Goal: Task Accomplishment & Management: Complete application form

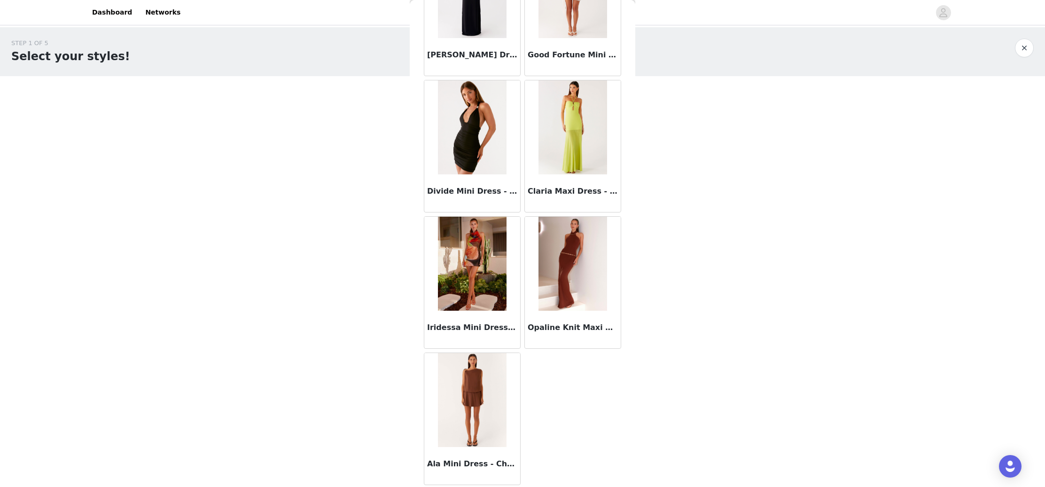
click at [477, 404] on img at bounding box center [472, 400] width 69 height 94
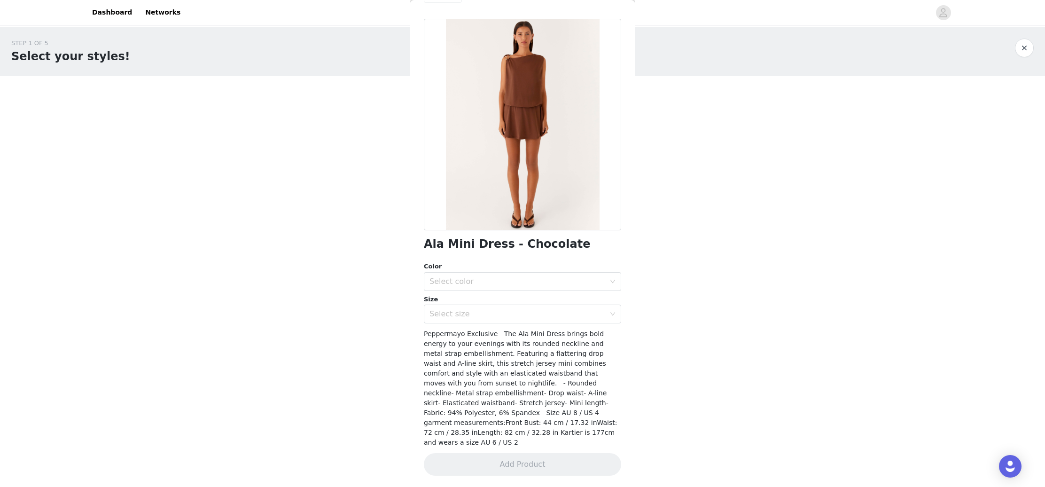
scroll to position [18, 0]
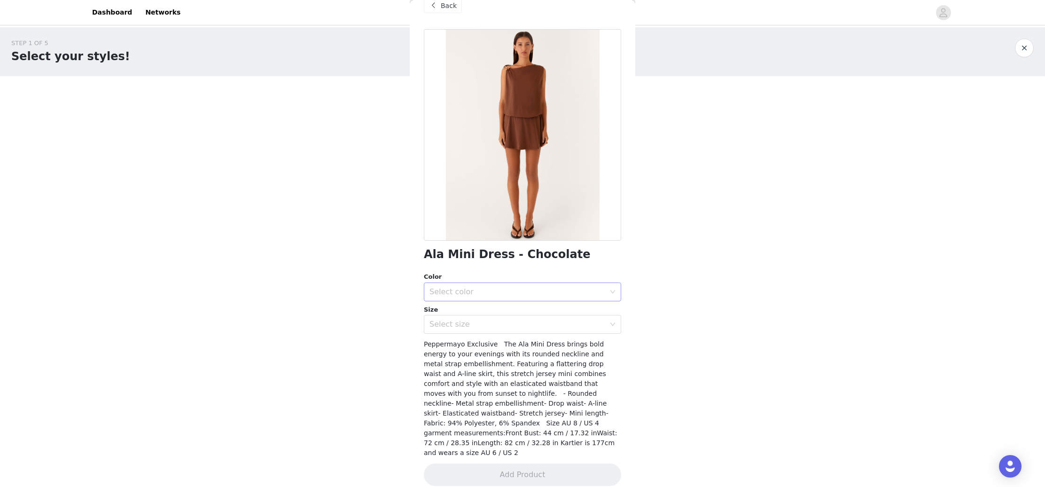
click at [518, 296] on div "Select color" at bounding box center [520, 292] width 180 height 18
click at [500, 312] on li "Chocolate" at bounding box center [522, 312] width 197 height 15
click at [472, 321] on div "Select size" at bounding box center [518, 324] width 176 height 9
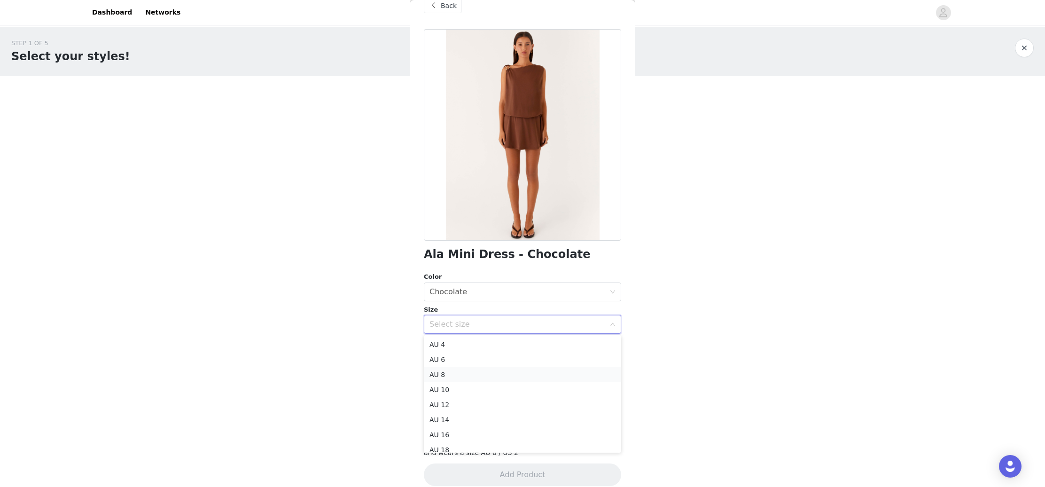
click at [463, 370] on li "AU 8" at bounding box center [522, 374] width 197 height 15
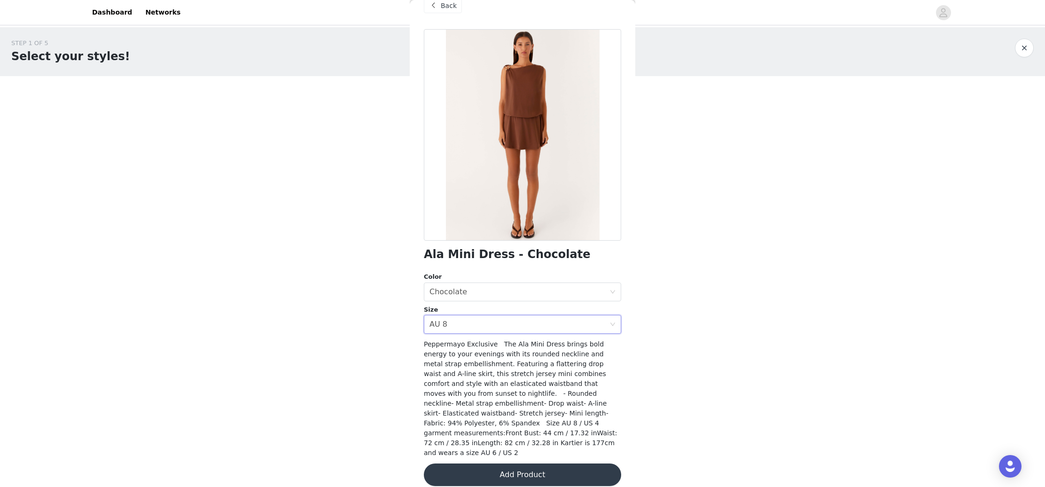
scroll to position [0, 0]
click at [521, 464] on button "Add Product" at bounding box center [522, 474] width 197 height 23
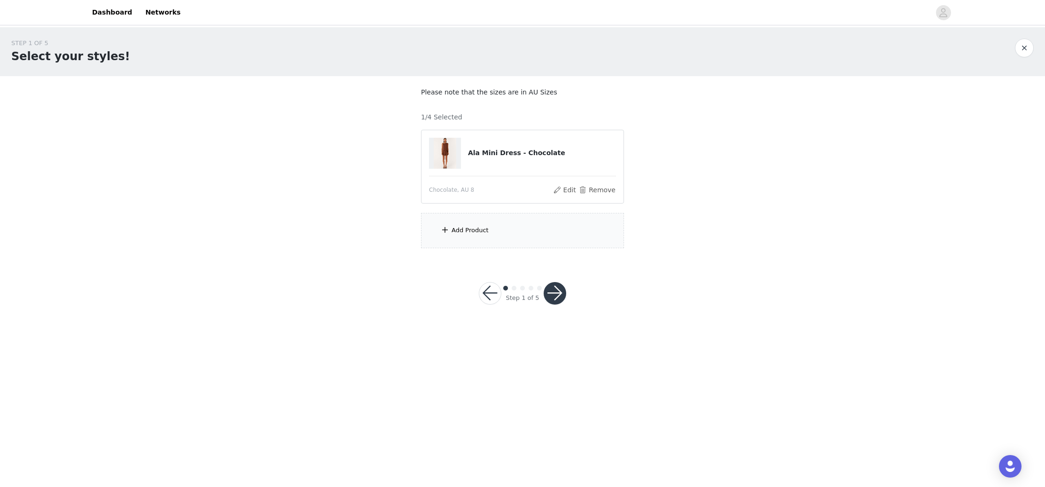
click at [554, 236] on div "Add Product" at bounding box center [522, 230] width 203 height 35
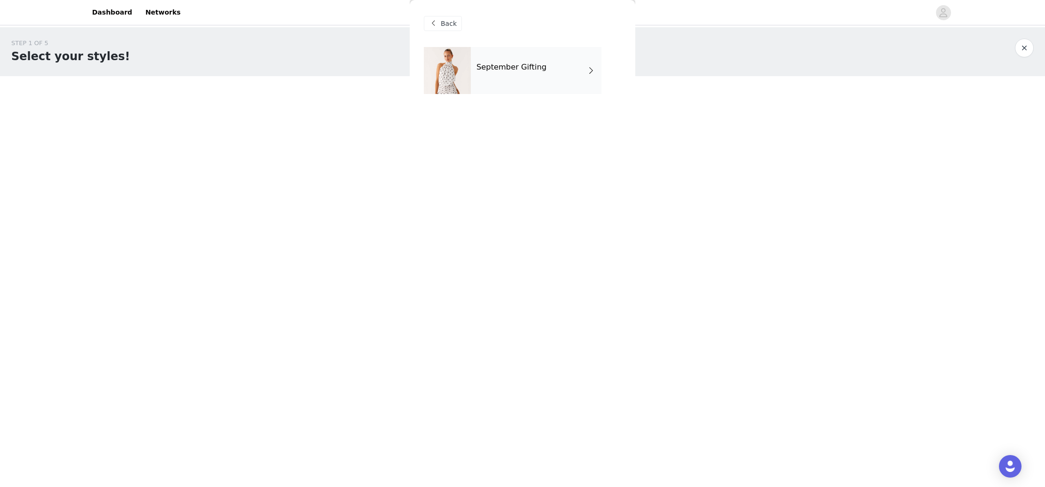
click at [545, 74] on div "September Gifting" at bounding box center [536, 70] width 131 height 47
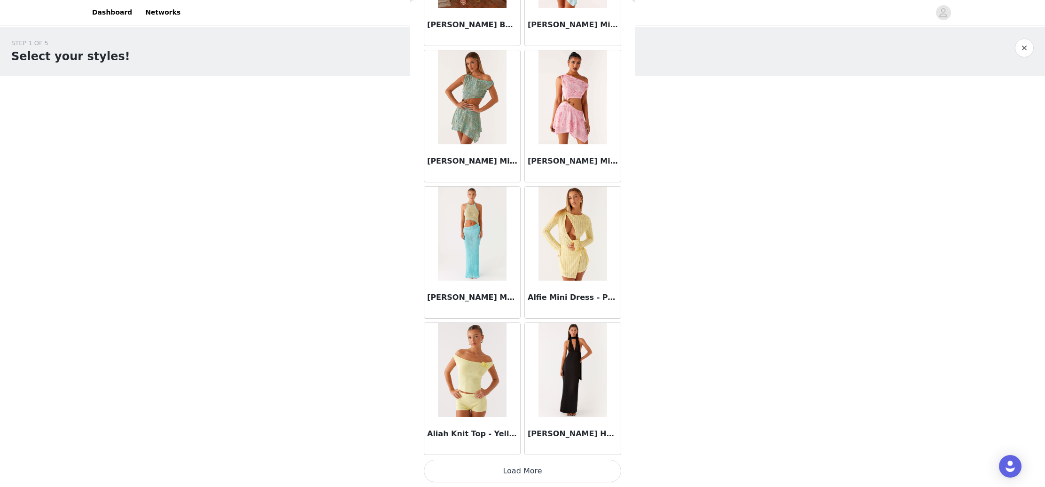
click at [542, 470] on button "Load More" at bounding box center [522, 471] width 197 height 23
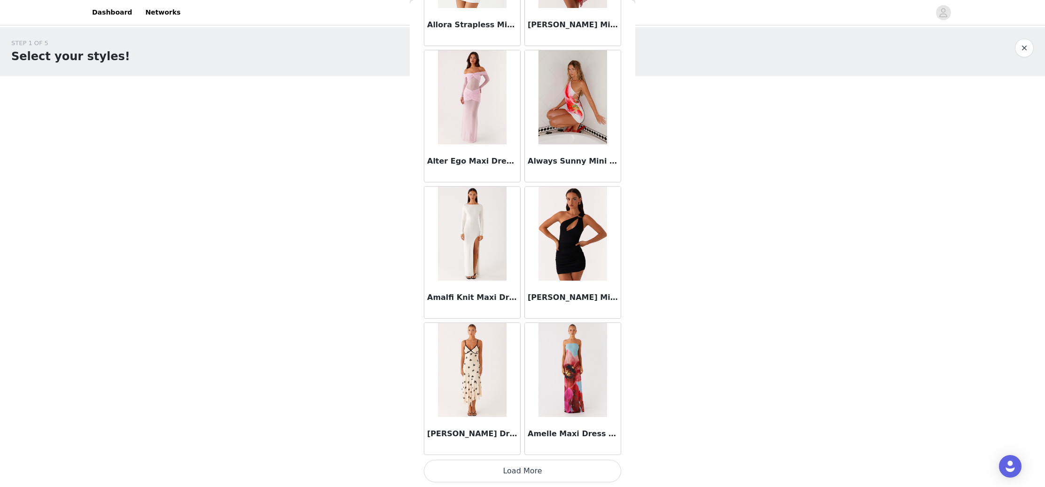
click at [533, 473] on button "Load More" at bounding box center [522, 471] width 197 height 23
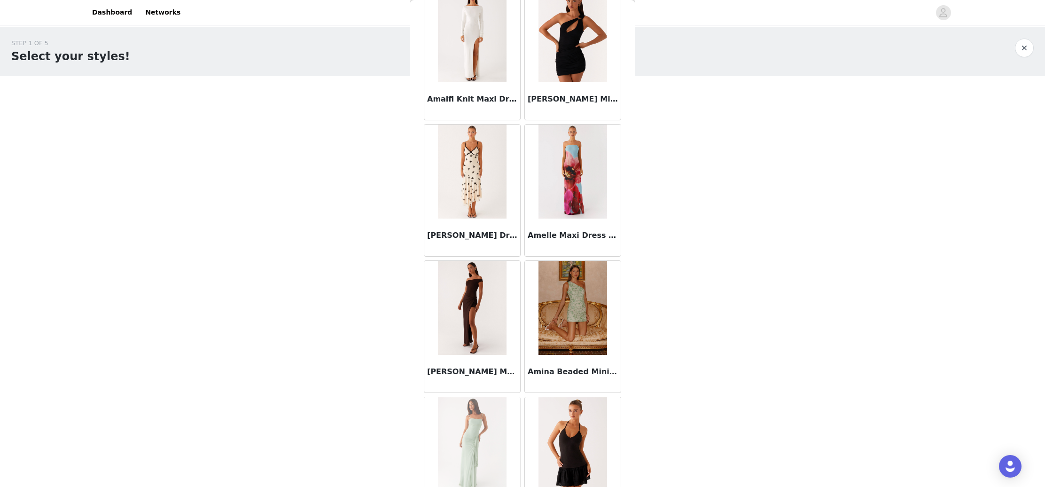
scroll to position [2621, 0]
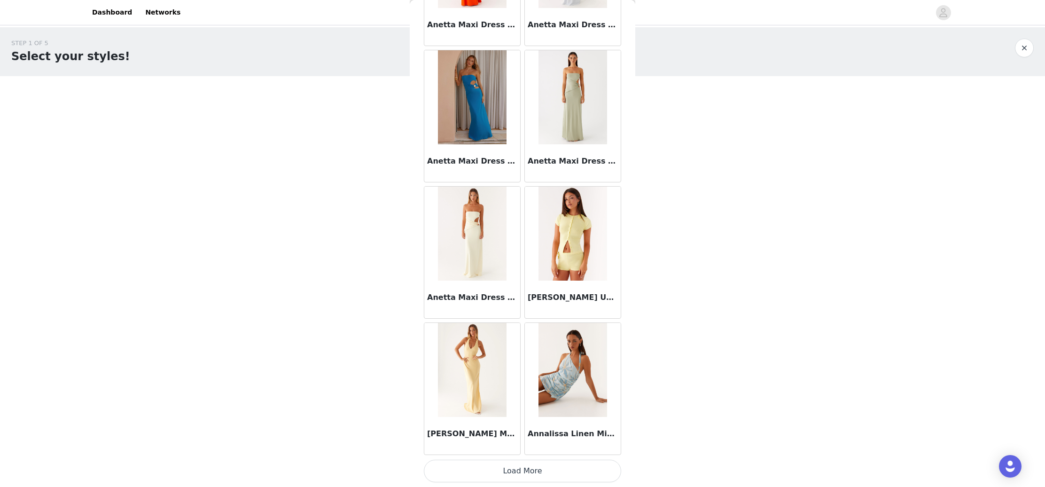
click at [537, 470] on button "Load More" at bounding box center [522, 471] width 197 height 23
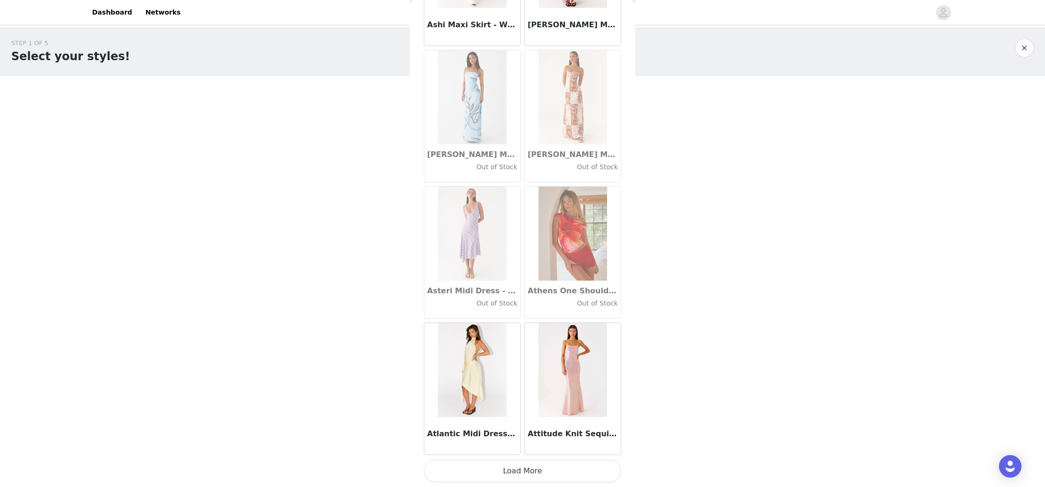
scroll to position [5041, 0]
click at [546, 472] on button "Load More" at bounding box center [522, 471] width 197 height 23
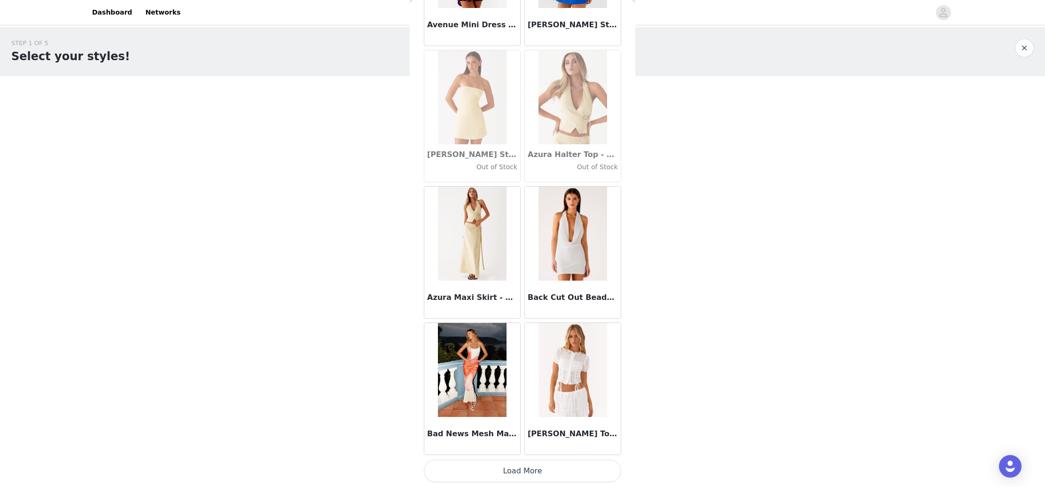
scroll to position [0, 0]
click at [532, 471] on button "Load More" at bounding box center [522, 471] width 197 height 23
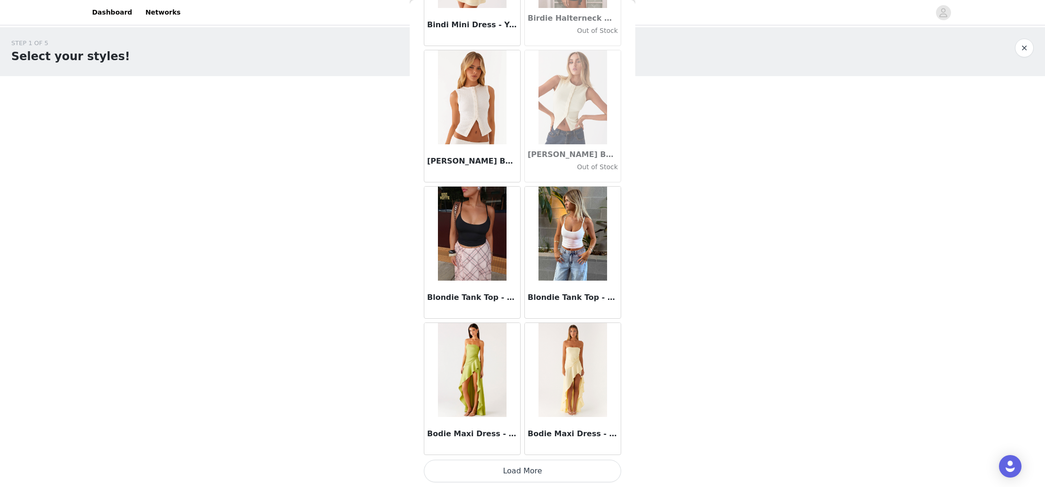
scroll to position [7767, 0]
click at [537, 474] on button "Load More" at bounding box center [522, 471] width 197 height 23
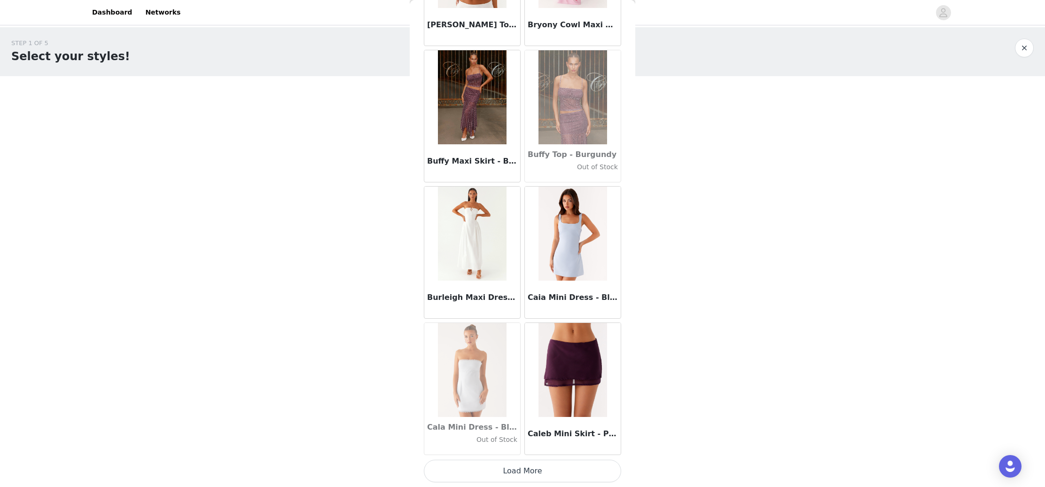
scroll to position [0, 0]
click at [514, 471] on button "Load More" at bounding box center [522, 471] width 197 height 23
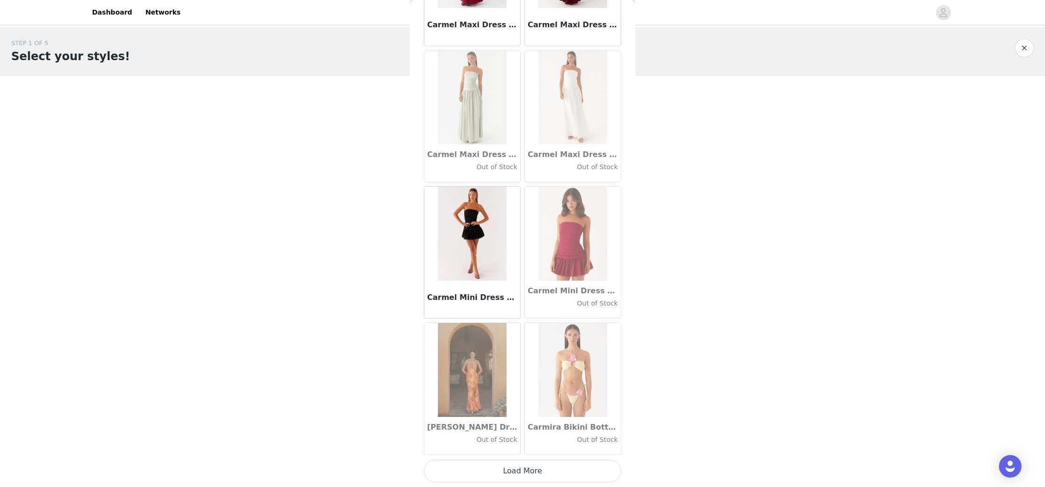
scroll to position [10493, 0]
click at [523, 471] on button "Load More" at bounding box center [522, 471] width 197 height 23
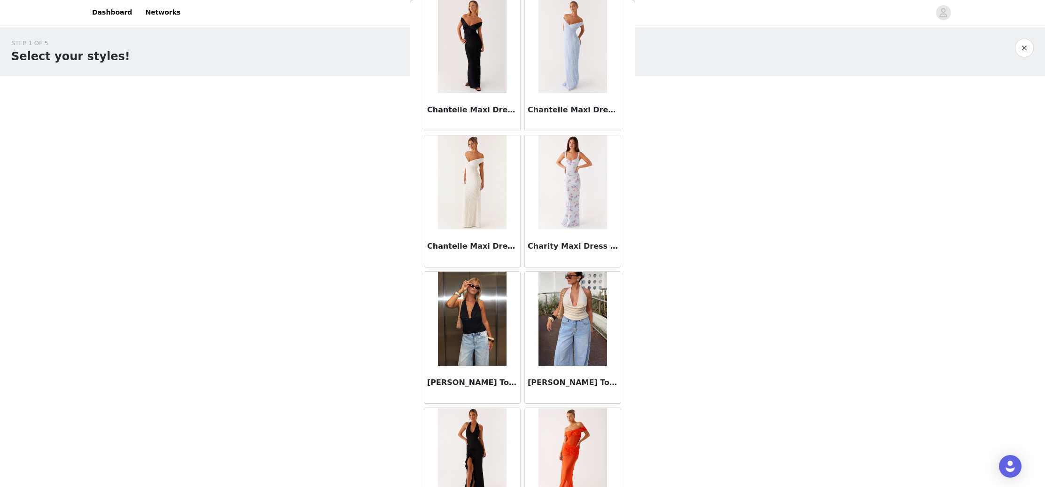
scroll to position [11773, 0]
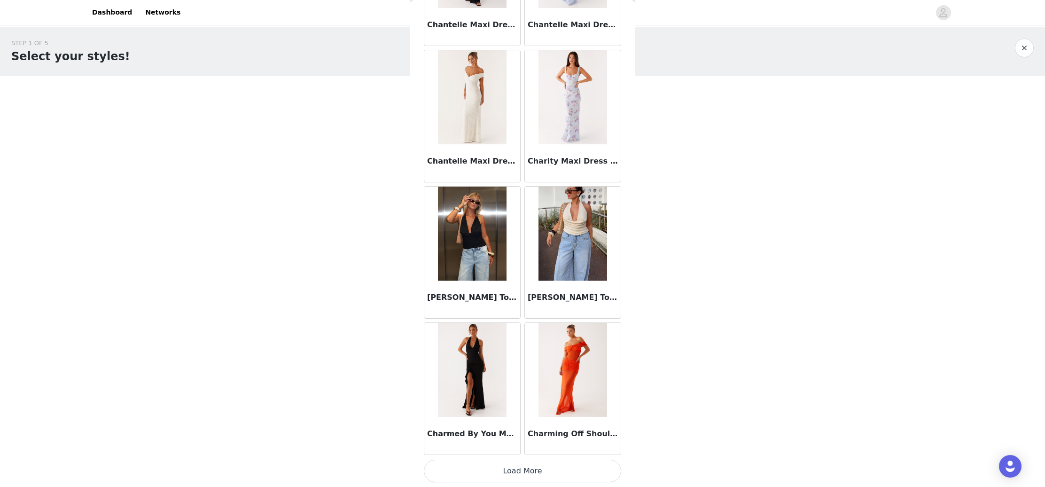
click at [527, 469] on button "Load More" at bounding box center [522, 471] width 197 height 23
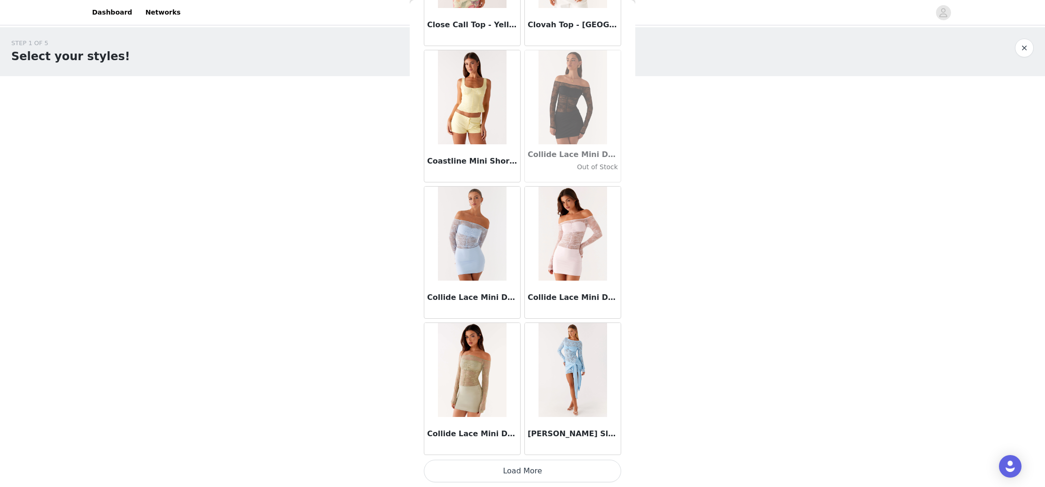
scroll to position [0, 0]
click at [522, 470] on button "Load More" at bounding box center [522, 471] width 197 height 23
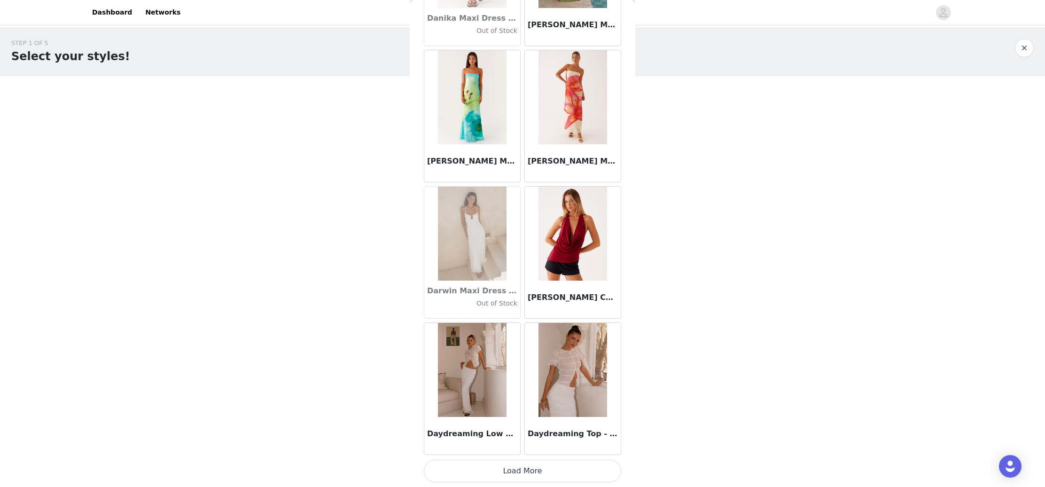
scroll to position [14582, 0]
click at [495, 469] on button "Load More" at bounding box center [522, 471] width 197 height 23
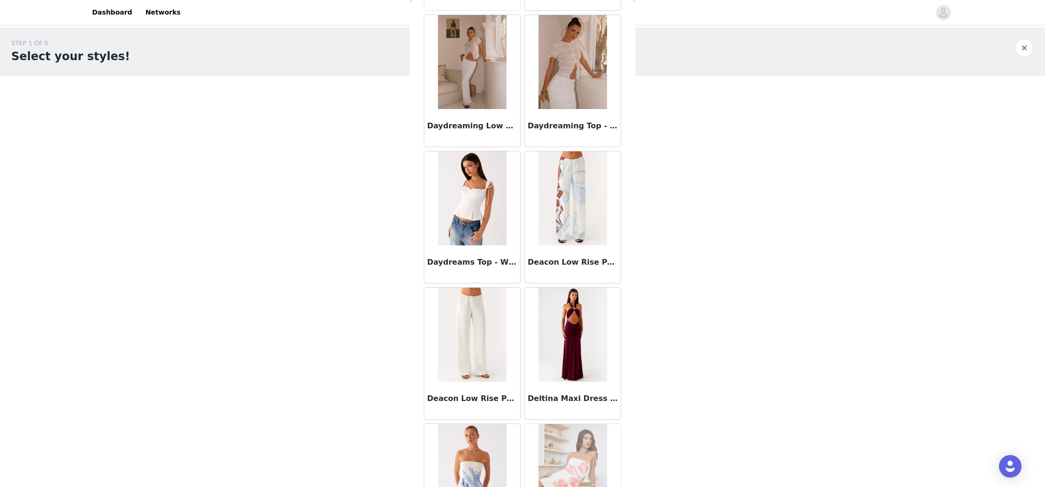
scroll to position [14894, 0]
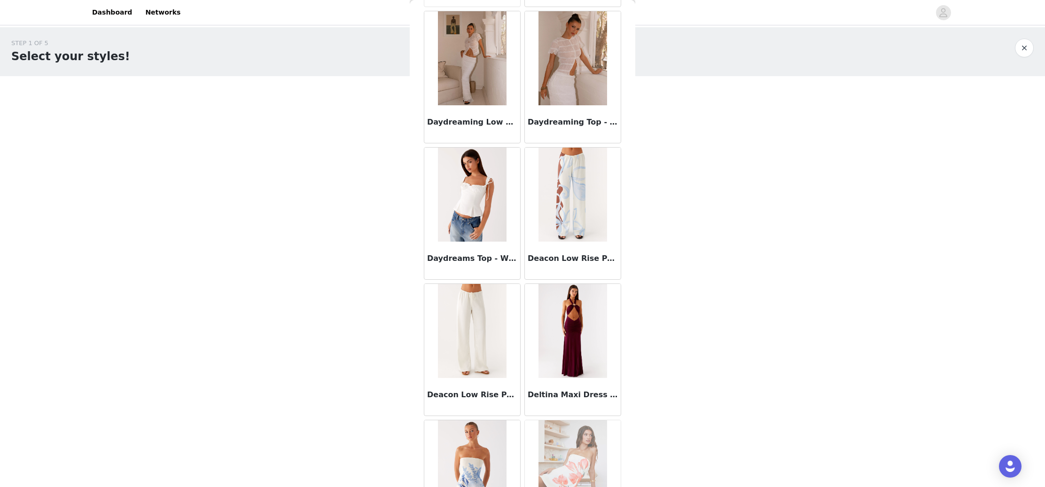
click at [485, 330] on img at bounding box center [472, 331] width 68 height 94
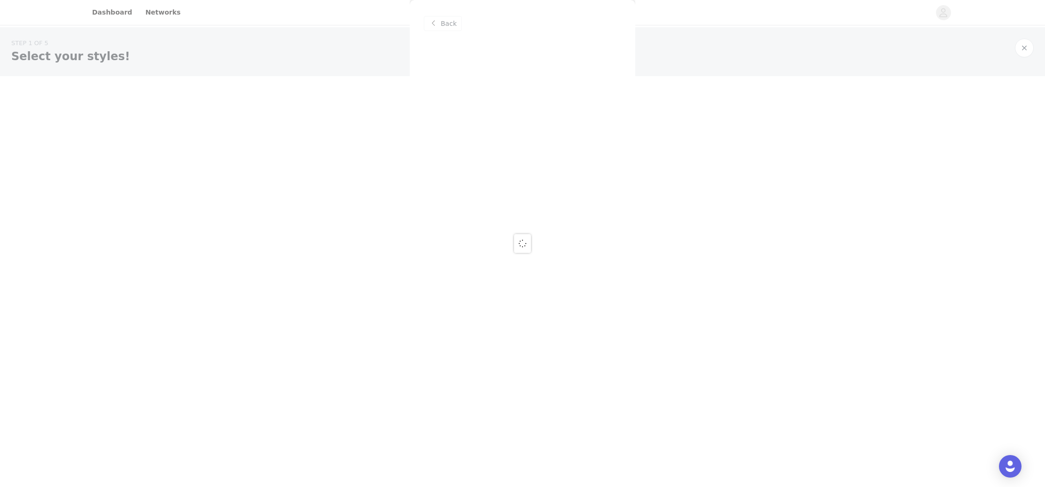
scroll to position [0, 0]
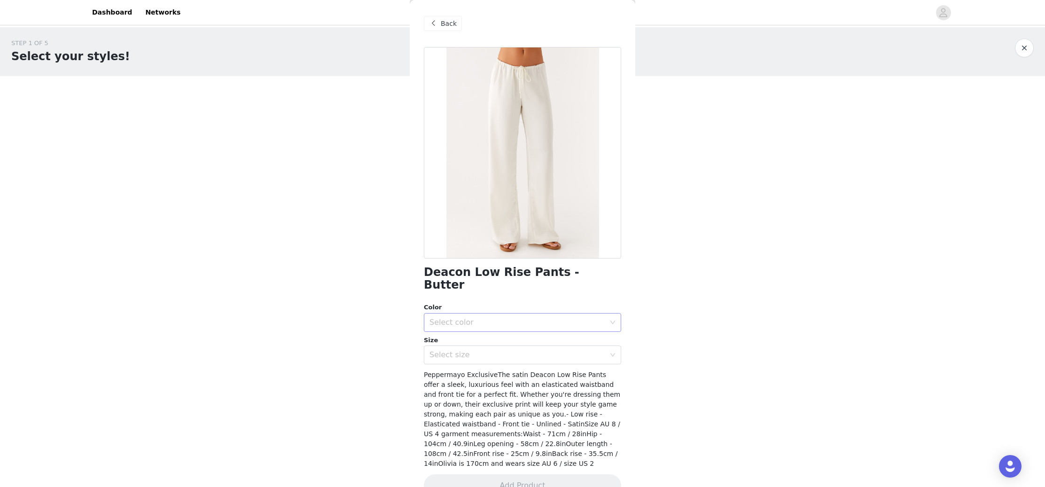
click at [489, 318] on div "Select color" at bounding box center [518, 322] width 176 height 9
click at [493, 330] on li "Butter" at bounding box center [522, 329] width 197 height 15
click at [493, 350] on div "Select size" at bounding box center [518, 354] width 176 height 9
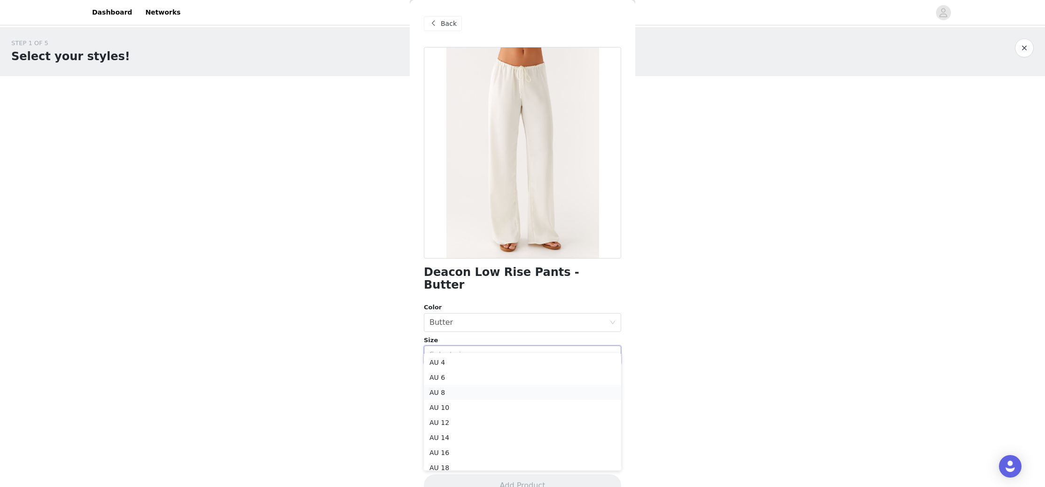
click at [485, 397] on li "AU 8" at bounding box center [522, 392] width 197 height 15
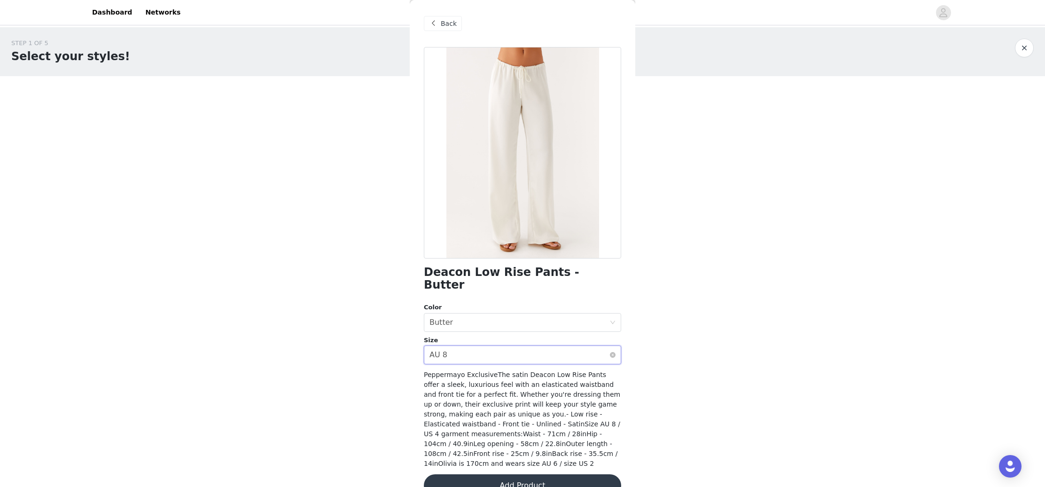
click at [544, 476] on button "Add Product" at bounding box center [522, 485] width 197 height 23
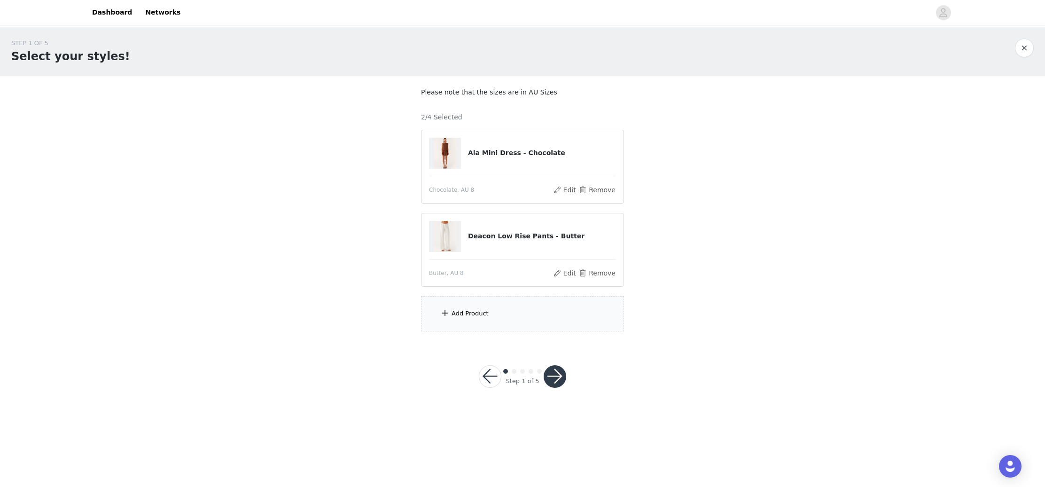
click at [473, 306] on div "Add Product" at bounding box center [522, 313] width 203 height 35
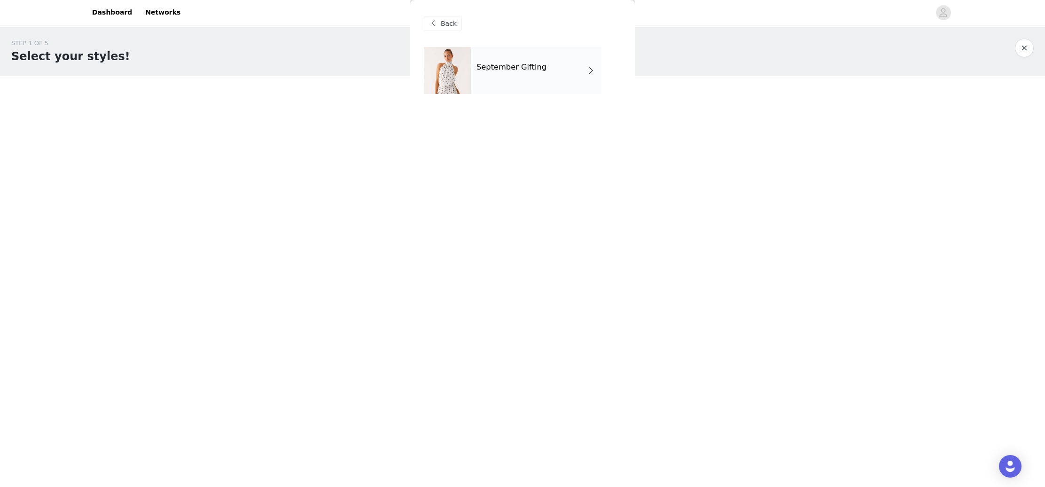
click at [551, 57] on div "September Gifting" at bounding box center [536, 70] width 131 height 47
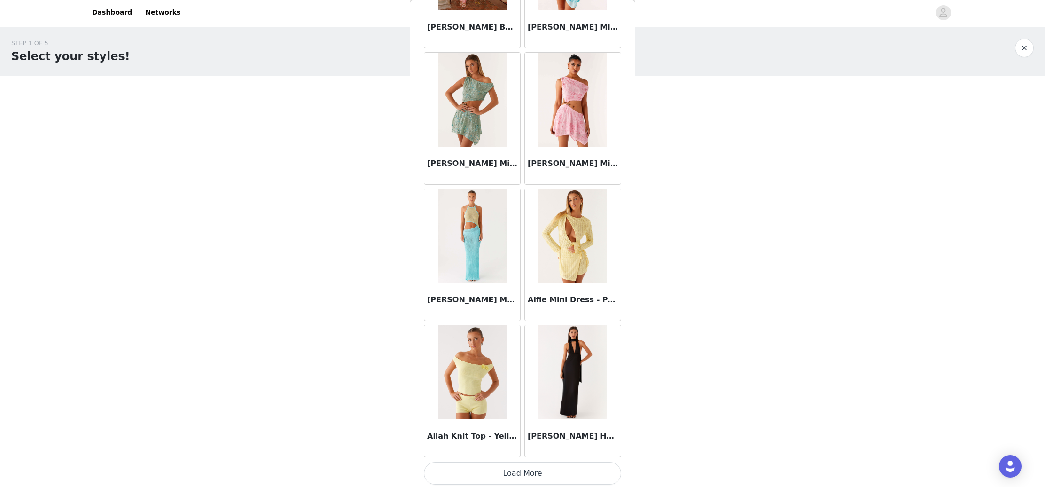
click at [501, 470] on button "Load More" at bounding box center [522, 473] width 197 height 23
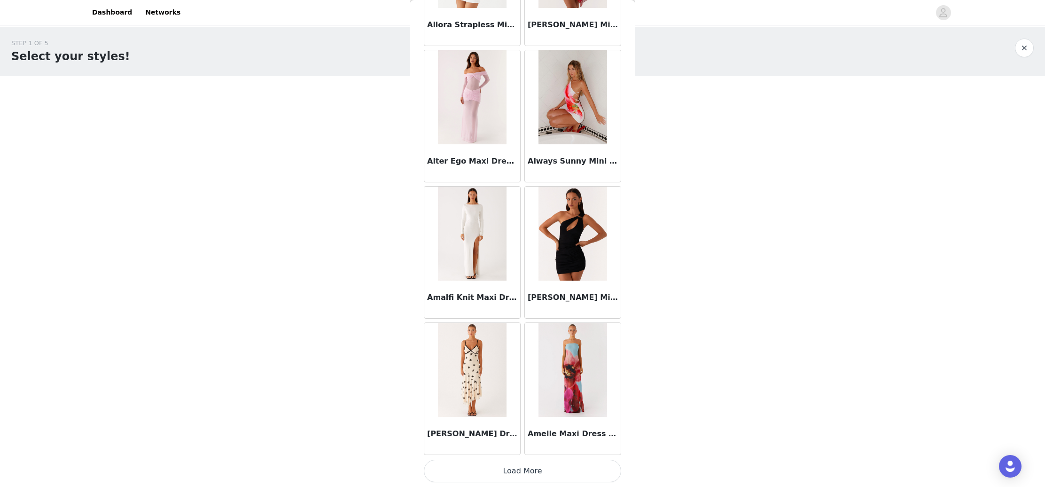
click at [510, 470] on button "Load More" at bounding box center [522, 471] width 197 height 23
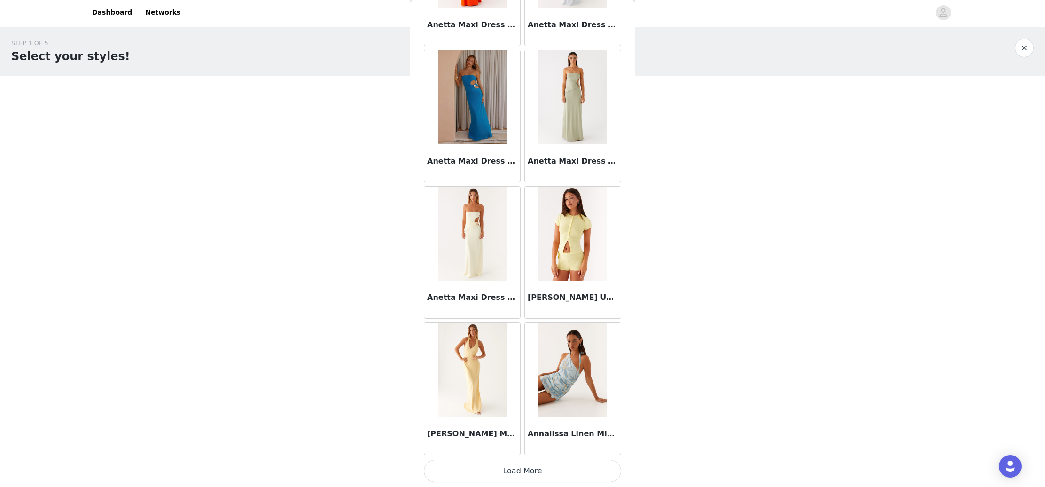
scroll to position [0, 0]
click at [514, 473] on button "Load More" at bounding box center [522, 471] width 197 height 23
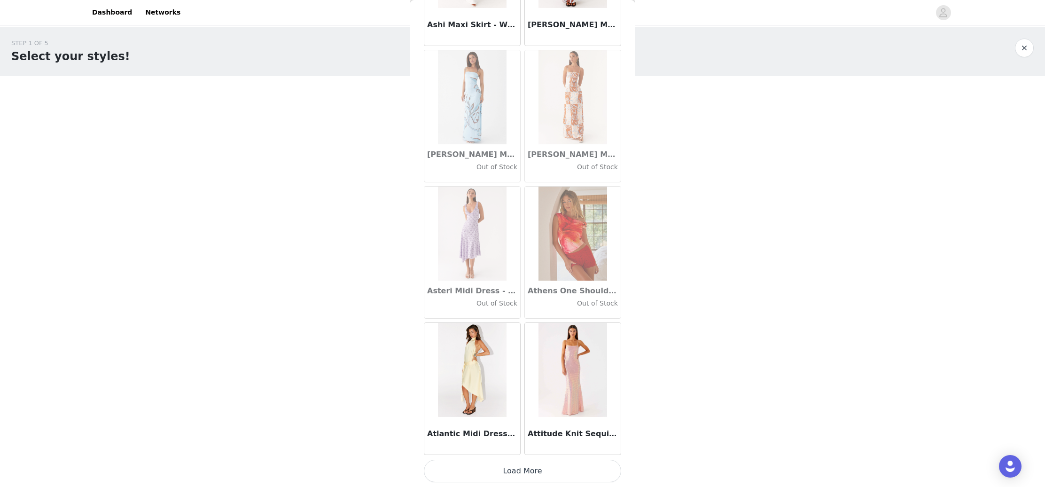
click at [509, 466] on button "Load More" at bounding box center [522, 471] width 197 height 23
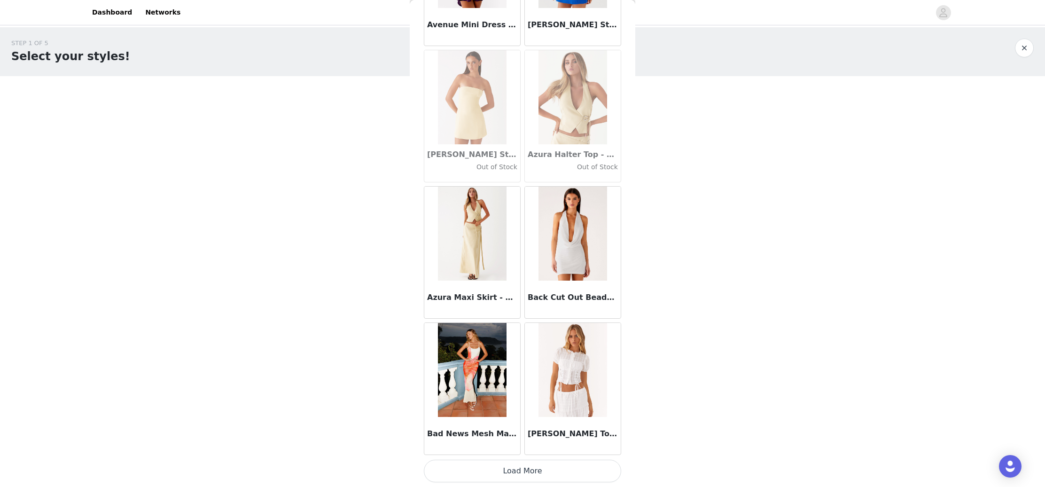
click at [513, 473] on button "Load More" at bounding box center [522, 471] width 197 height 23
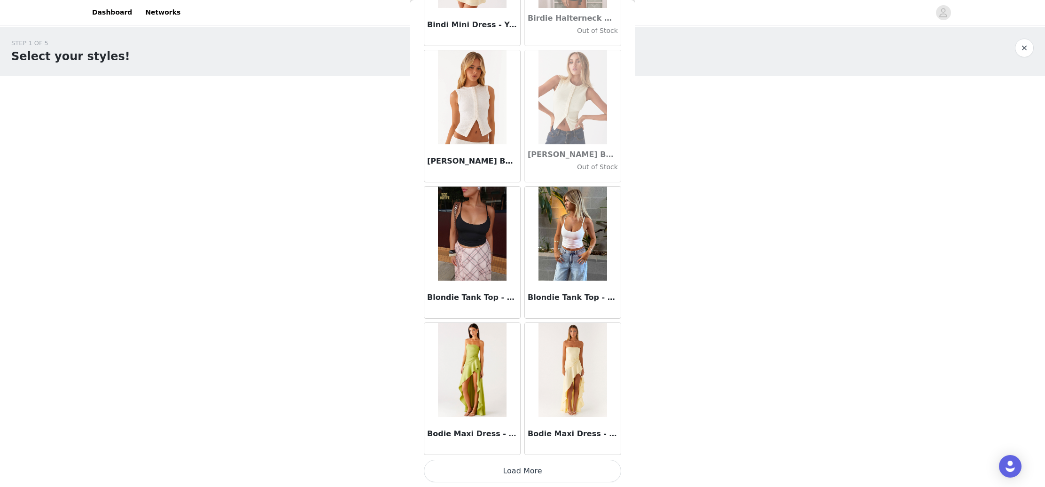
click at [516, 468] on button "Load More" at bounding box center [522, 471] width 197 height 23
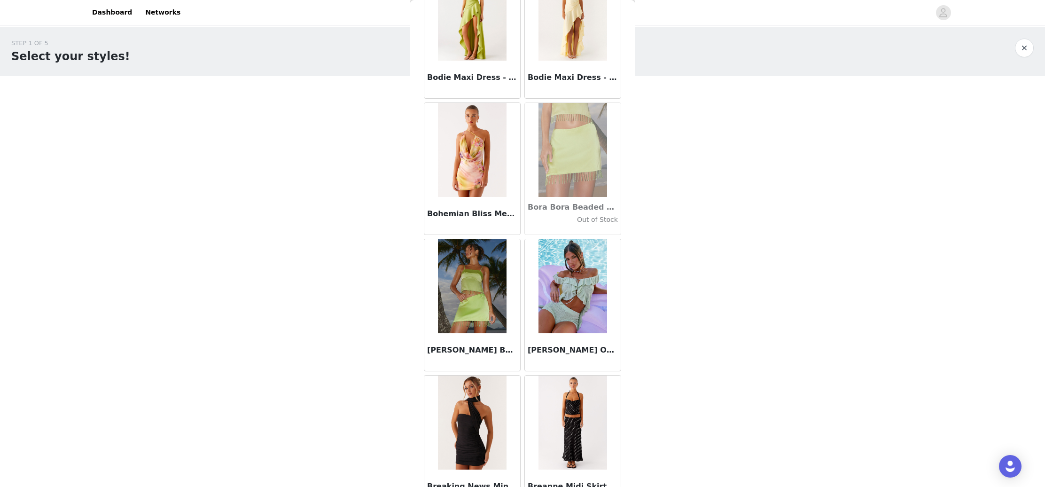
scroll to position [8374, 0]
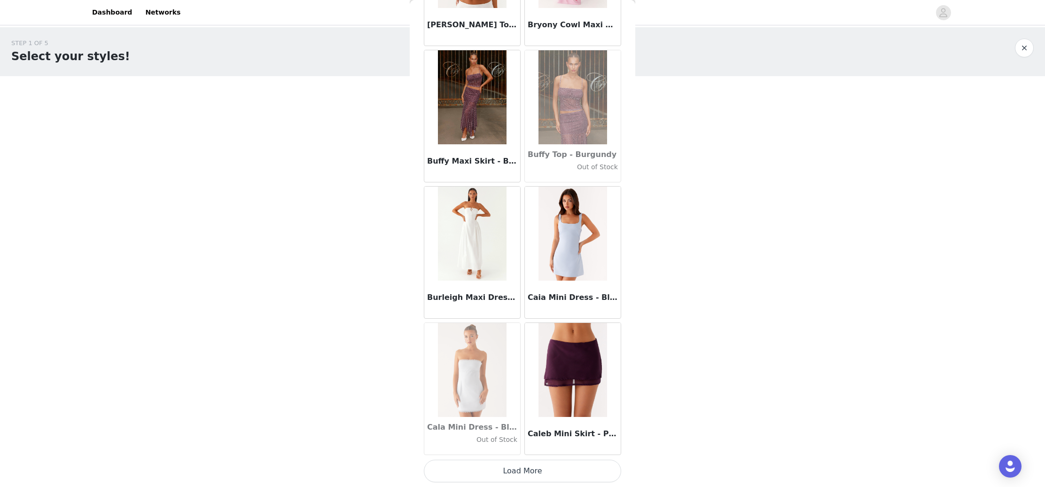
click at [527, 472] on button "Load More" at bounding box center [522, 471] width 197 height 23
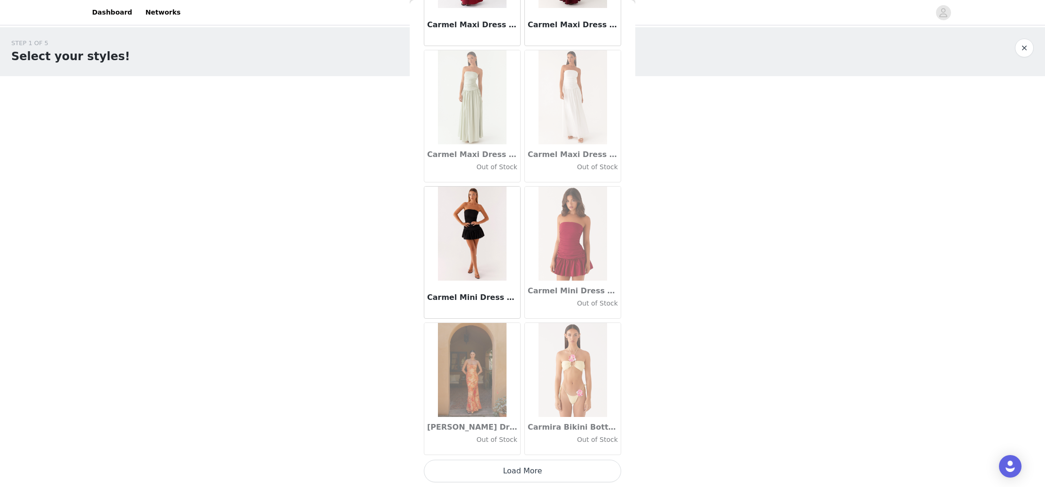
click at [533, 474] on button "Load More" at bounding box center [522, 471] width 197 height 23
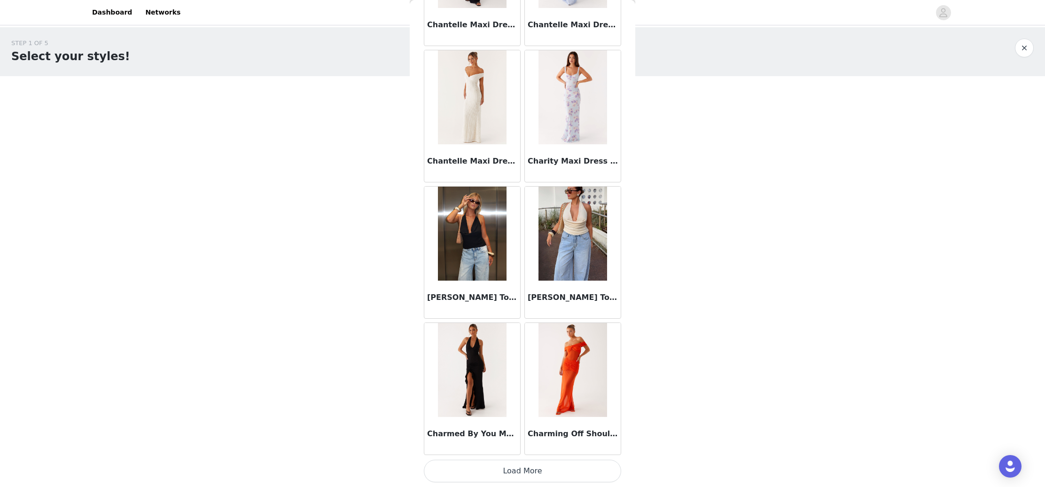
scroll to position [0, 0]
click at [512, 471] on button "Load More" at bounding box center [522, 471] width 197 height 23
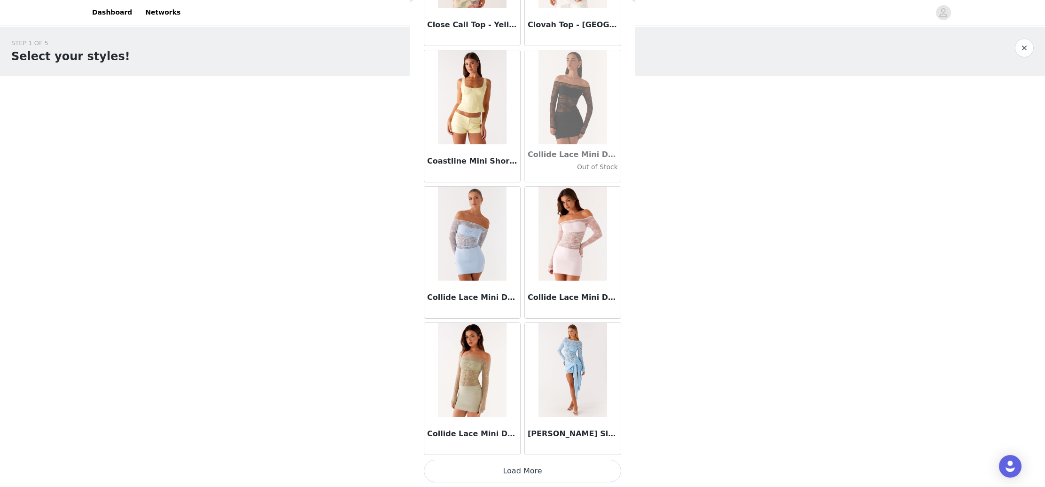
scroll to position [2, 0]
click at [531, 474] on button "Load More" at bounding box center [522, 471] width 197 height 23
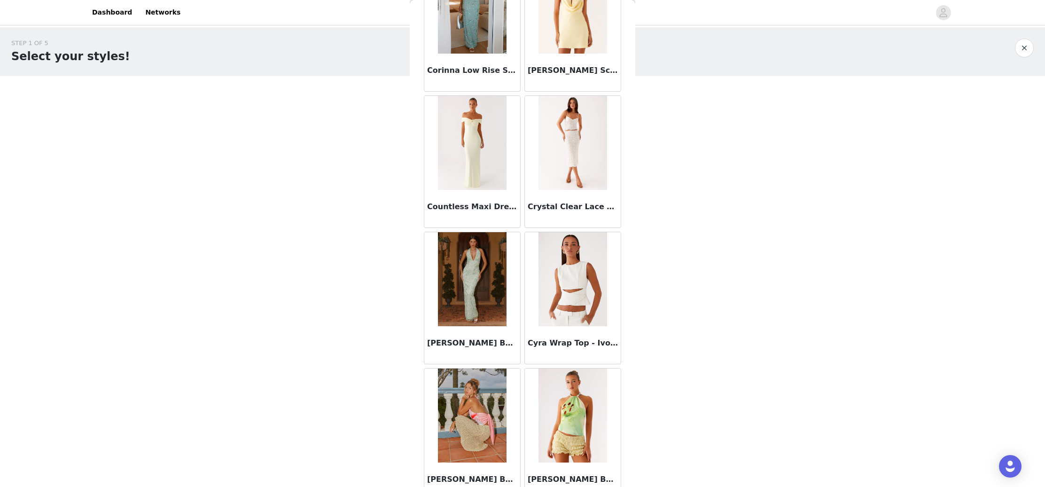
scroll to position [14013, 0]
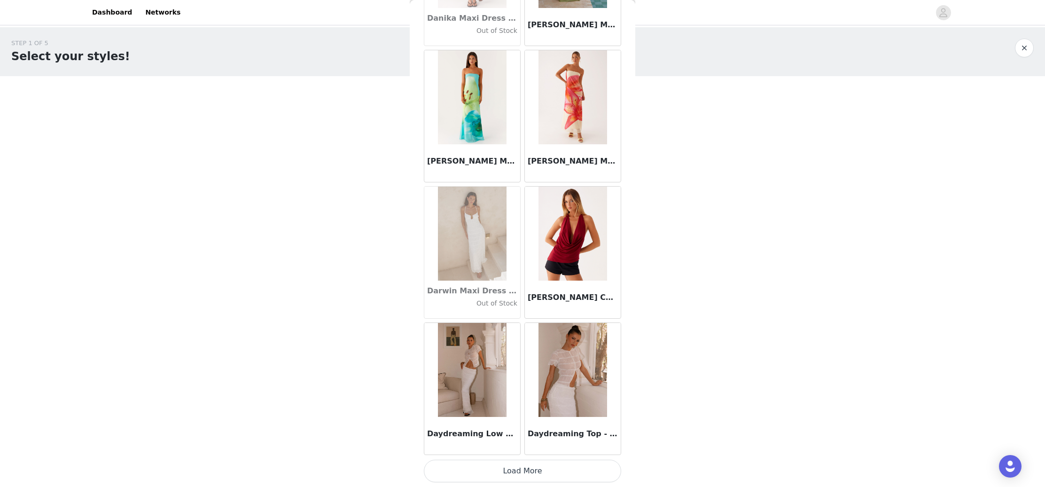
click at [542, 469] on button "Load More" at bounding box center [522, 471] width 197 height 23
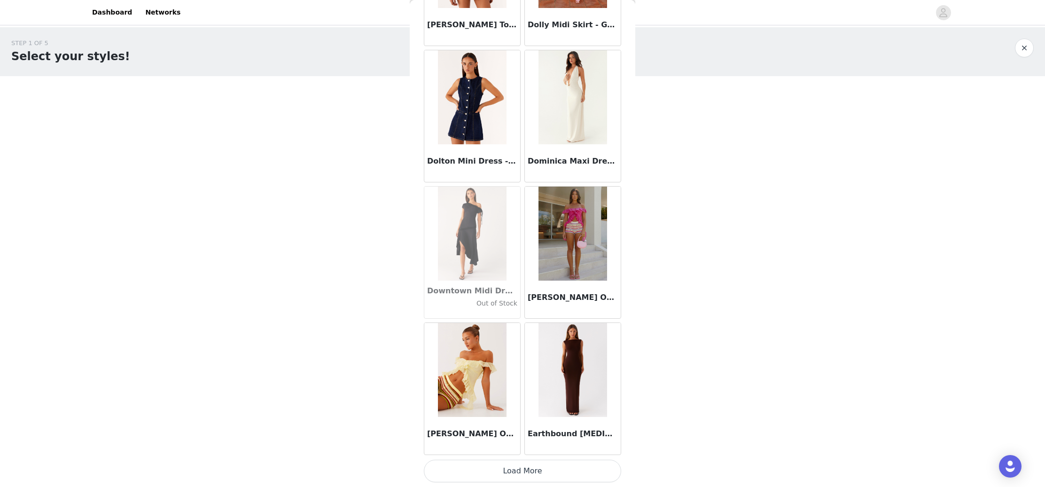
scroll to position [15946, 0]
click at [544, 473] on button "Load More" at bounding box center [522, 471] width 197 height 23
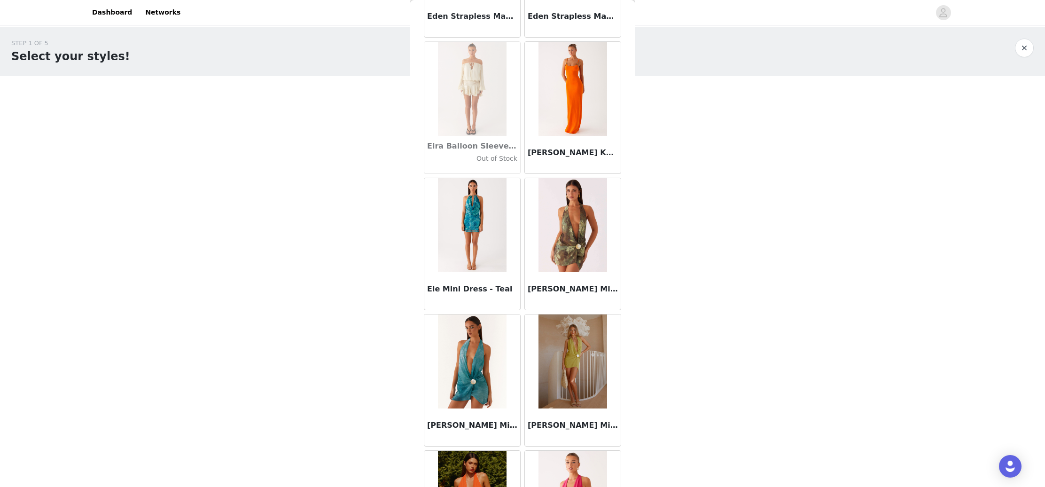
scroll to position [17147, 0]
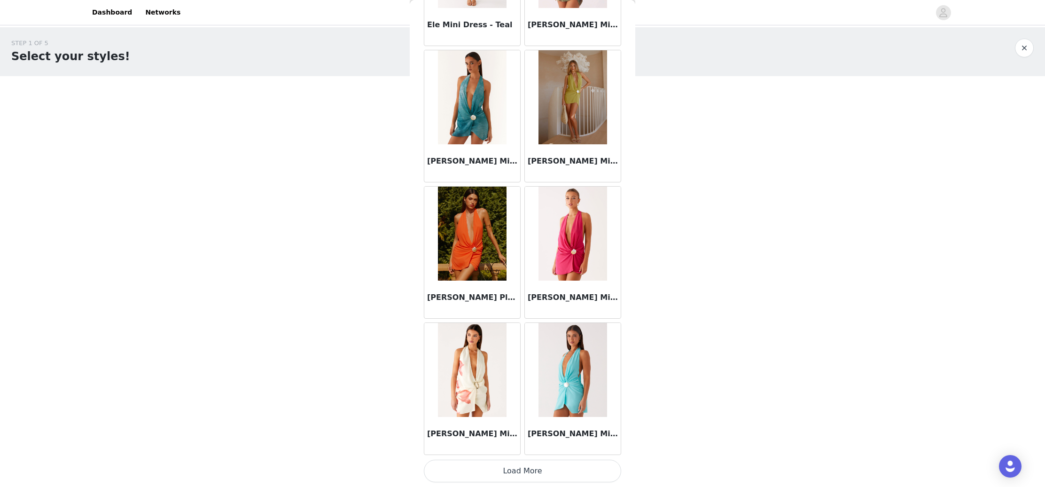
click at [523, 469] on button "Load More" at bounding box center [522, 471] width 197 height 23
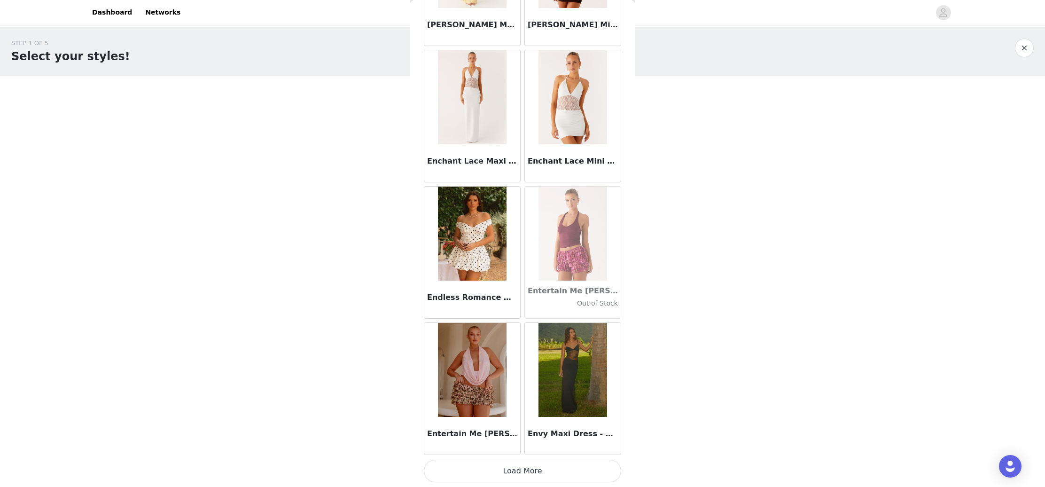
click at [540, 468] on button "Load More" at bounding box center [522, 471] width 197 height 23
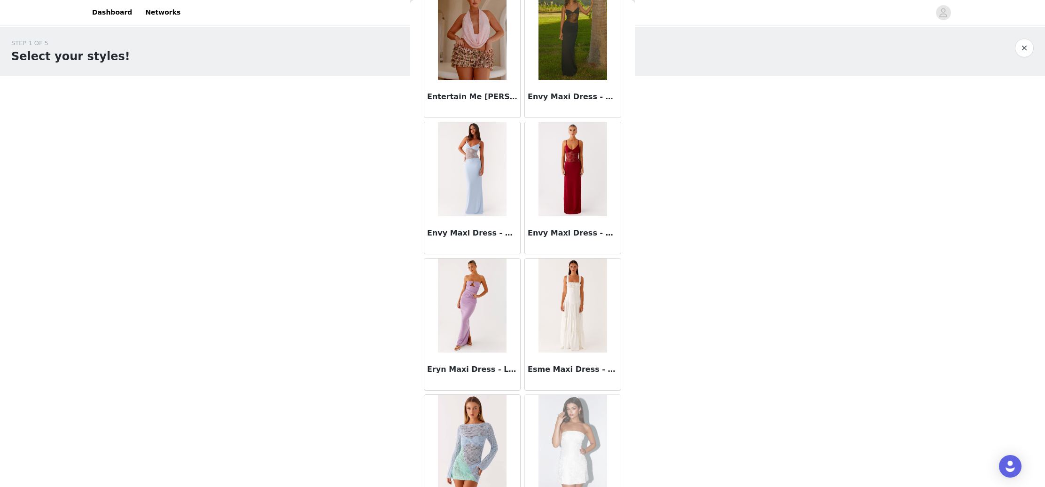
click at [579, 321] on img at bounding box center [573, 306] width 68 height 94
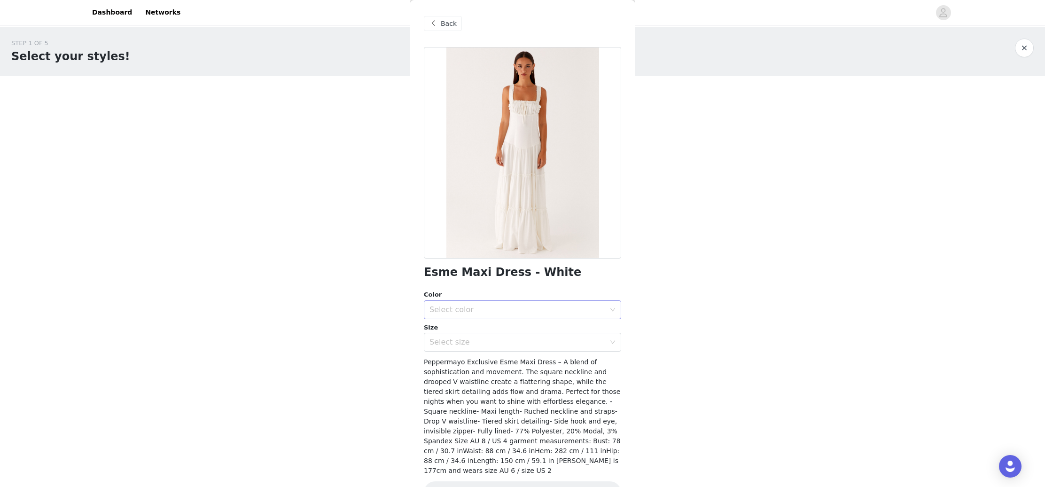
click at [465, 307] on div "Select color" at bounding box center [518, 309] width 176 height 9
click at [466, 329] on li "White" at bounding box center [522, 329] width 197 height 15
click at [473, 345] on div "Select size" at bounding box center [518, 341] width 176 height 9
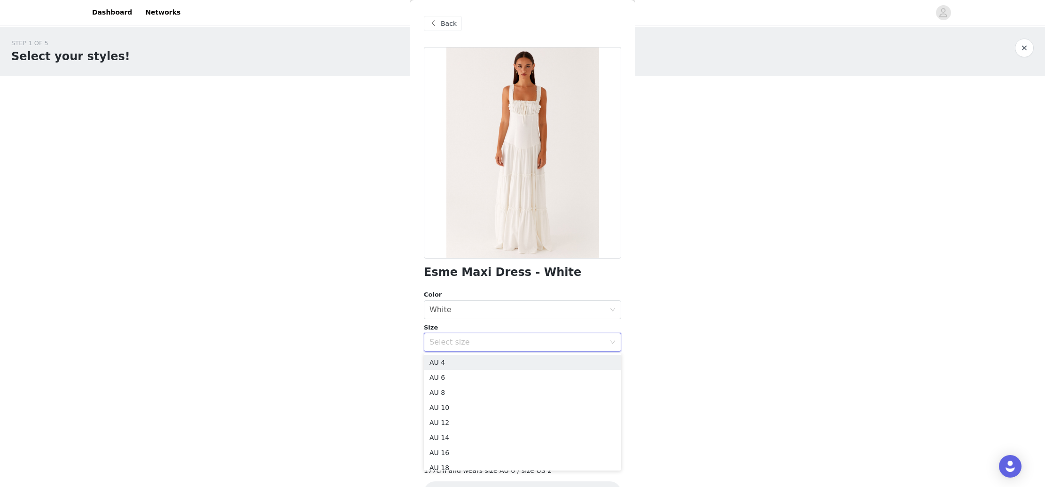
click at [377, 347] on div "STEP 1 OF 5 Select your styles! Please note that the sizes are in AU Sizes 2/4 …" at bounding box center [522, 218] width 1045 height 383
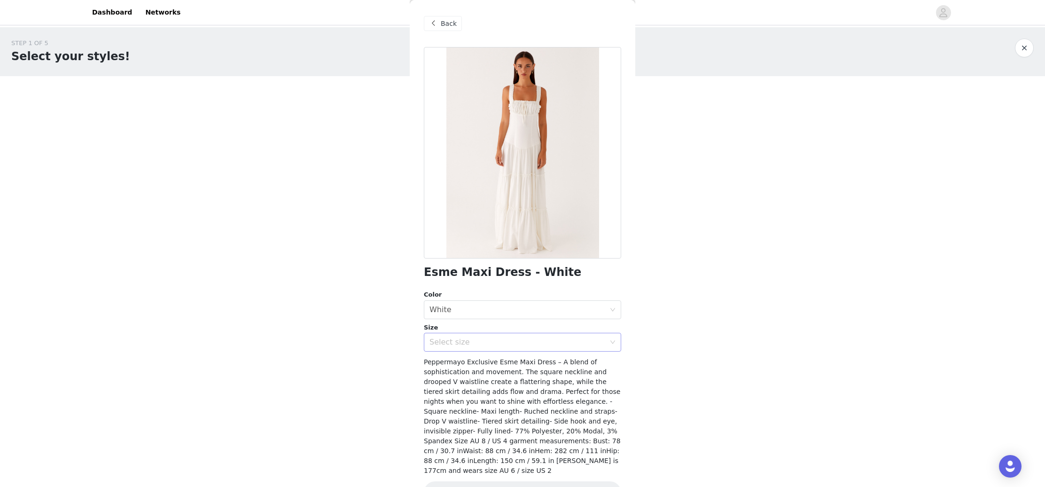
click at [491, 346] on div "Select size" at bounding box center [518, 341] width 176 height 9
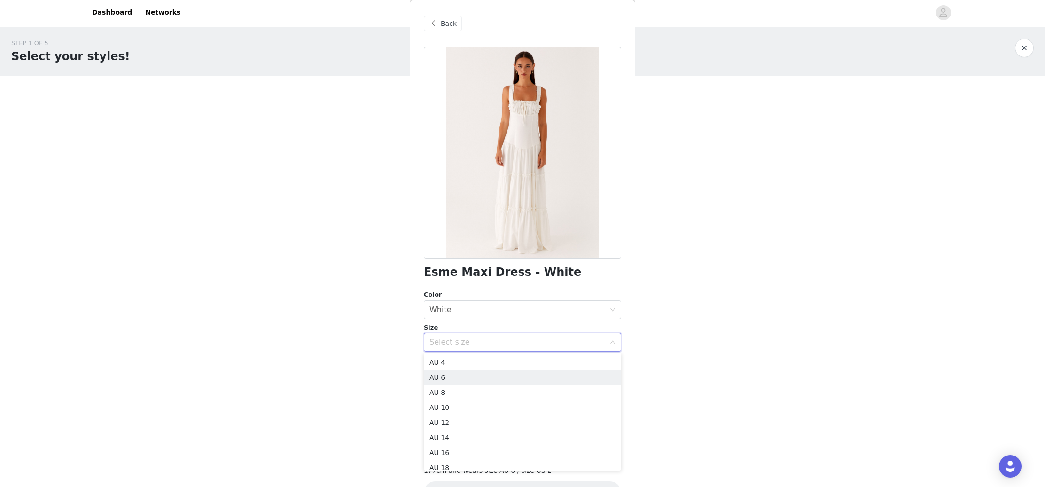
drag, startPoint x: 475, startPoint y: 375, endPoint x: 458, endPoint y: 393, distance: 24.9
click at [474, 375] on li "AU 6" at bounding box center [522, 377] width 197 height 15
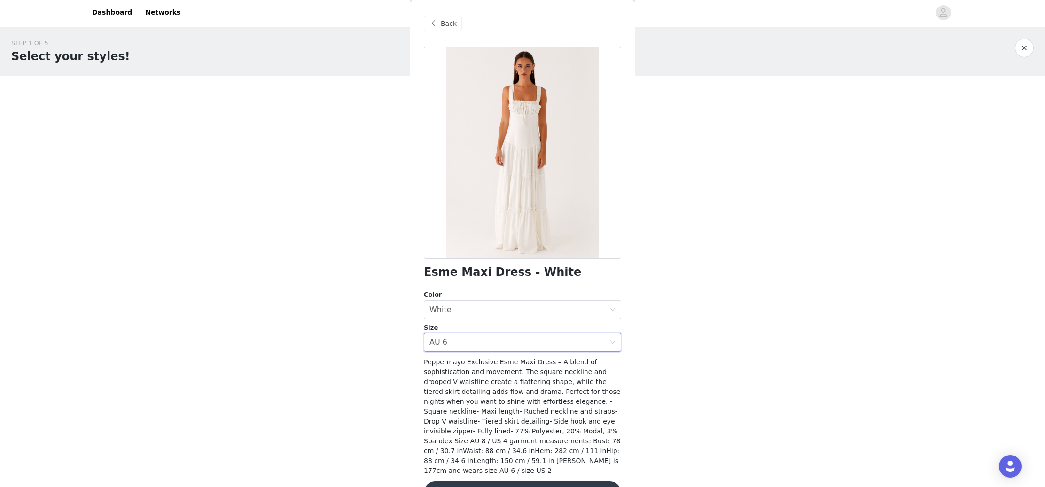
click at [599, 481] on button "Add Product" at bounding box center [522, 492] width 197 height 23
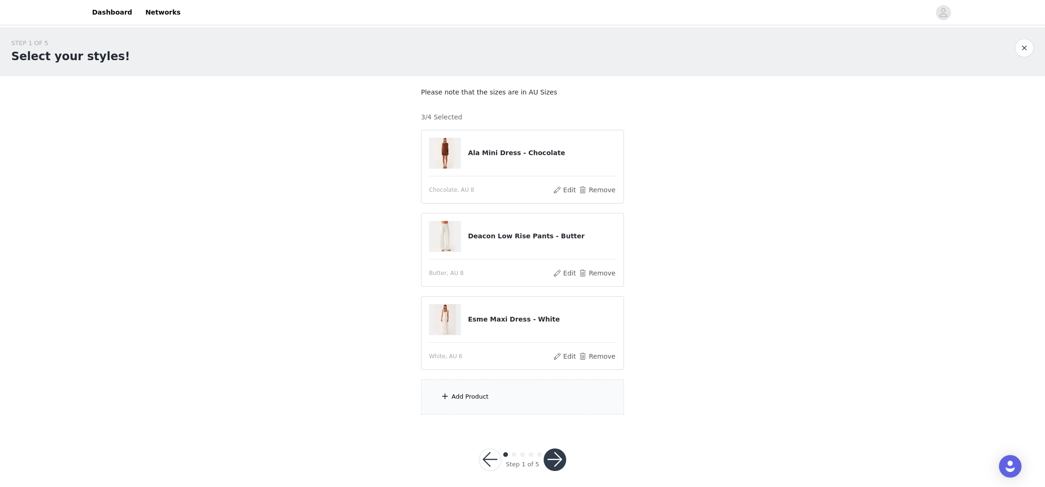
click at [463, 395] on div "Add Product" at bounding box center [470, 396] width 37 height 9
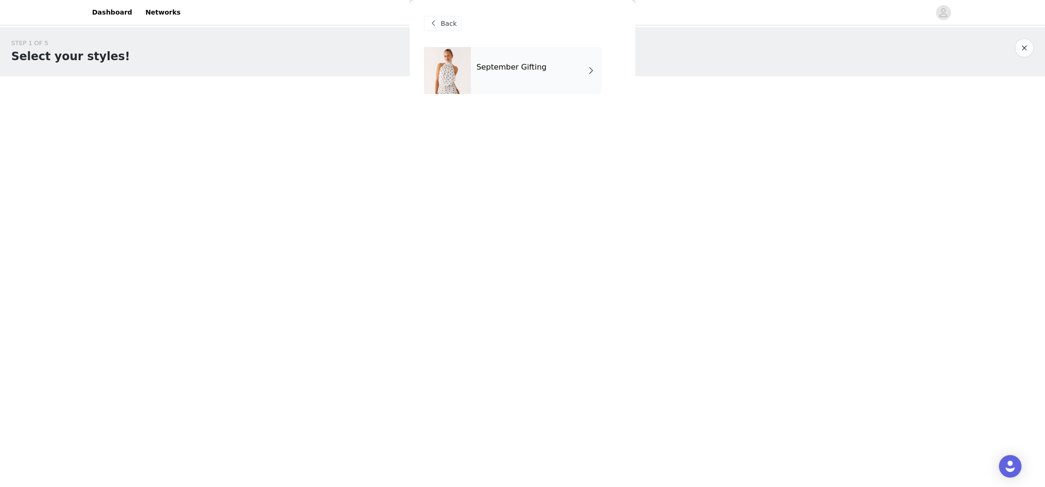
click at [523, 77] on div "September Gifting" at bounding box center [536, 70] width 131 height 47
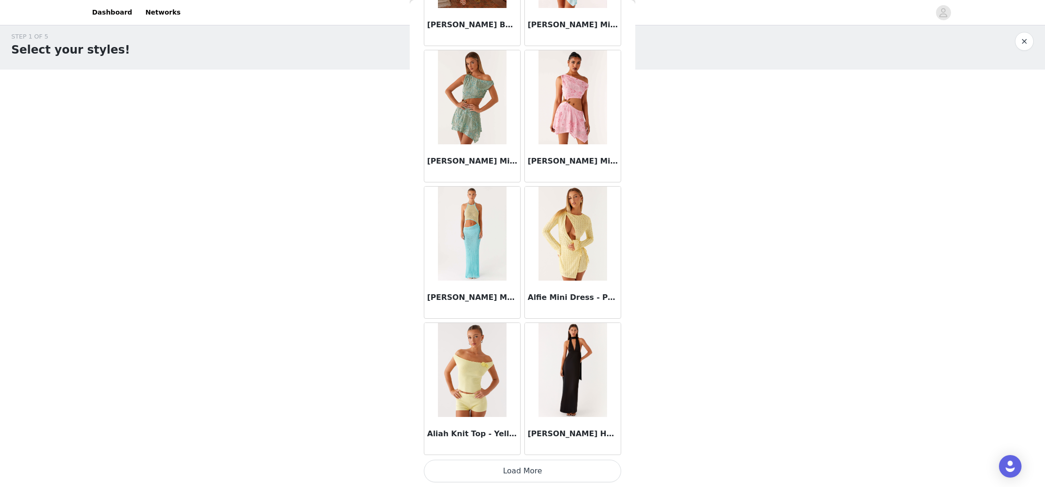
scroll to position [6, 0]
click at [553, 469] on button "Load More" at bounding box center [522, 471] width 197 height 23
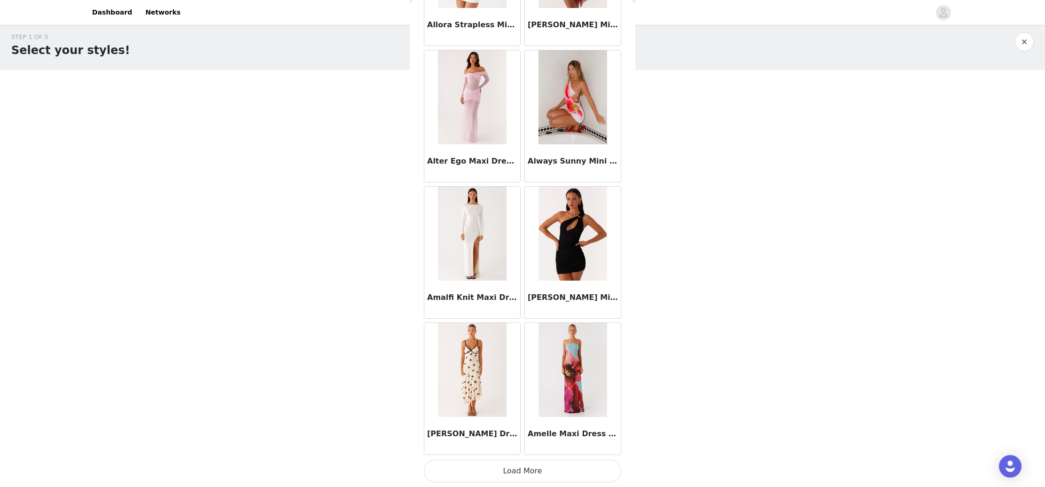
scroll to position [2314, 0]
click at [560, 472] on button "Load More" at bounding box center [522, 471] width 197 height 23
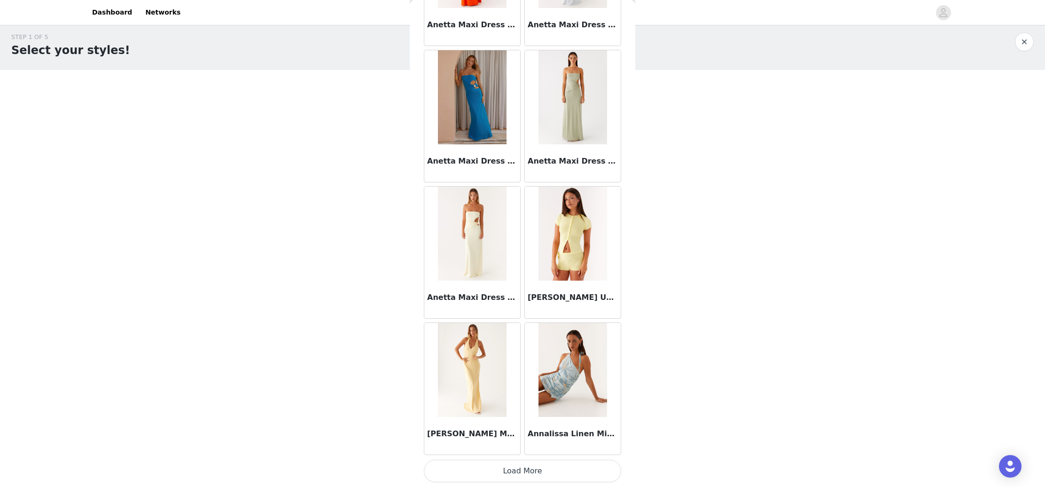
click at [544, 474] on button "Load More" at bounding box center [522, 471] width 197 height 23
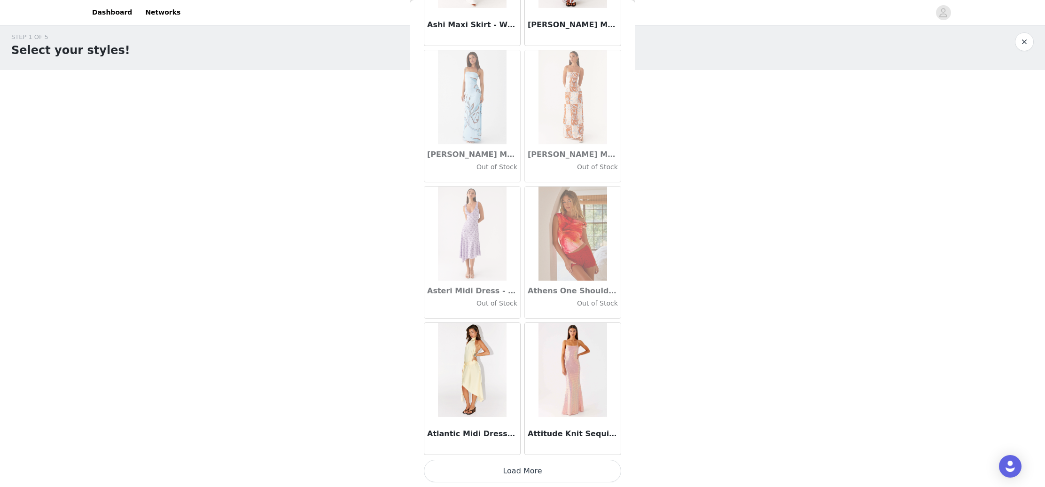
click at [545, 466] on button "Load More" at bounding box center [522, 471] width 197 height 23
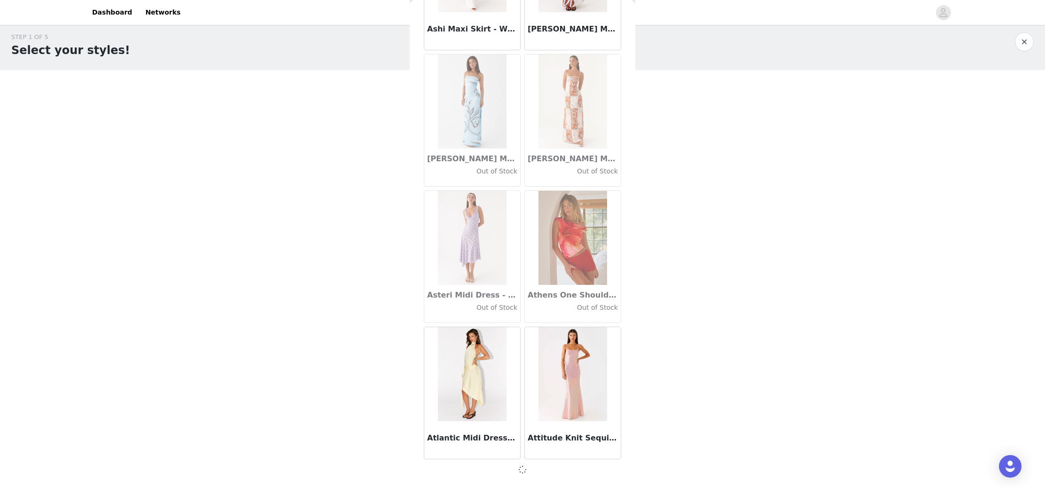
scroll to position [5036, 0]
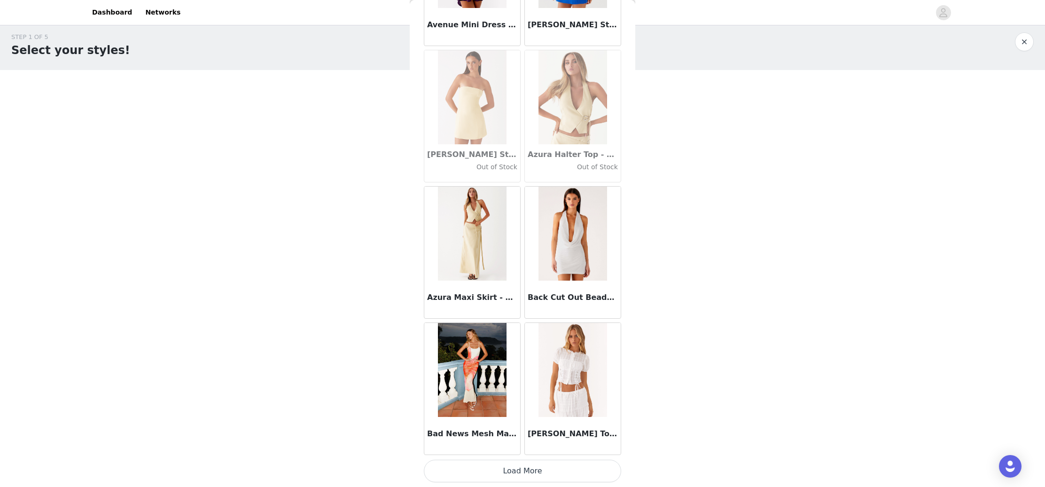
click at [533, 470] on button "Load More" at bounding box center [522, 471] width 197 height 23
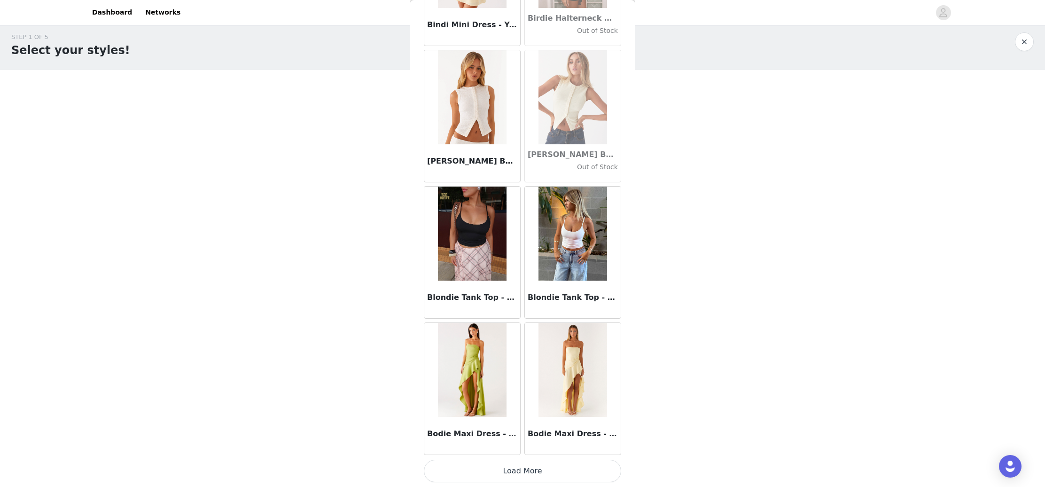
click at [546, 468] on button "Load More" at bounding box center [522, 471] width 197 height 23
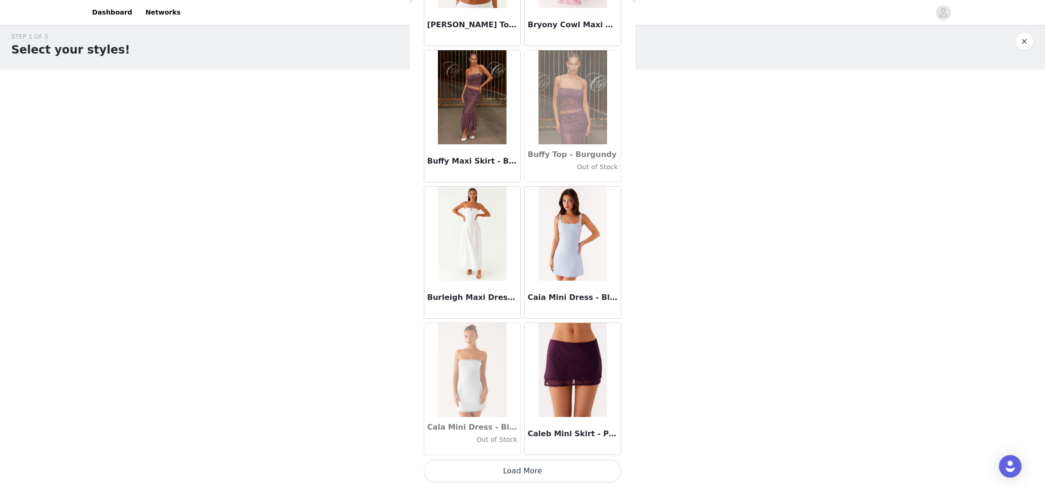
scroll to position [6, 0]
click at [515, 475] on button "Load More" at bounding box center [522, 471] width 197 height 23
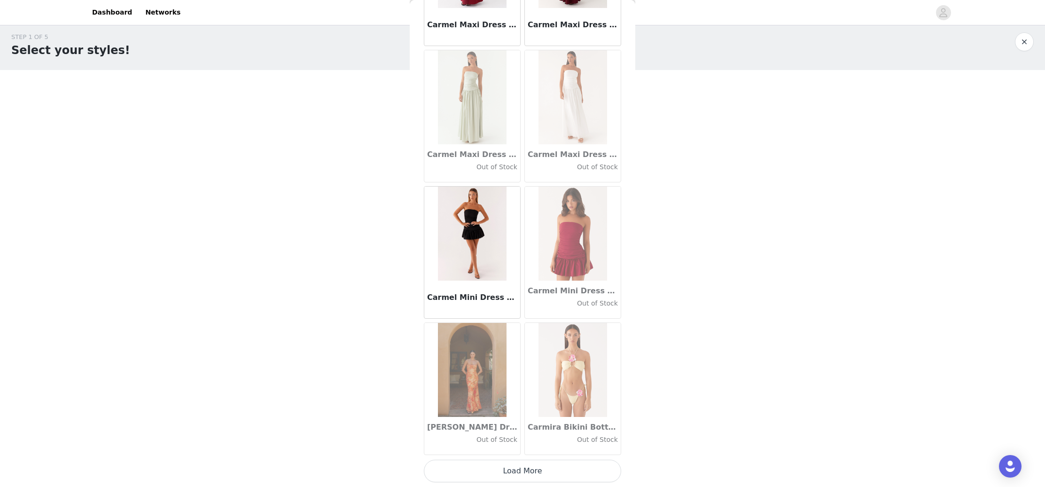
click at [523, 472] on button "Load More" at bounding box center [522, 471] width 197 height 23
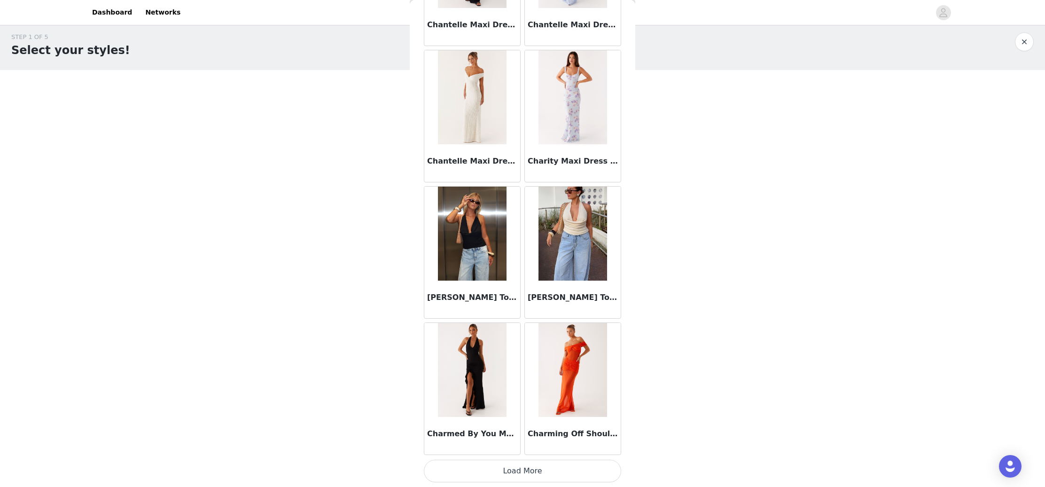
click at [523, 467] on button "Load More" at bounding box center [522, 471] width 197 height 23
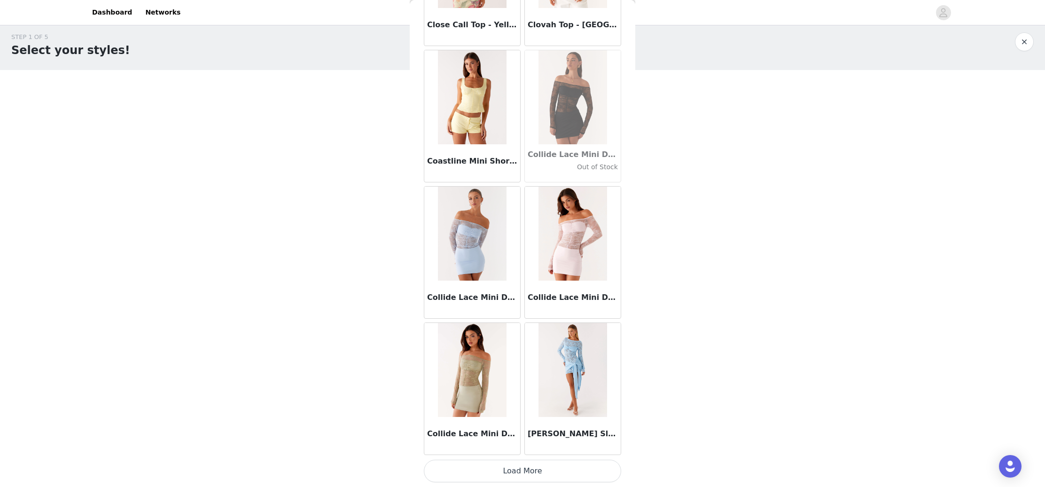
scroll to position [13219, 0]
click at [503, 470] on button "Load More" at bounding box center [522, 471] width 197 height 23
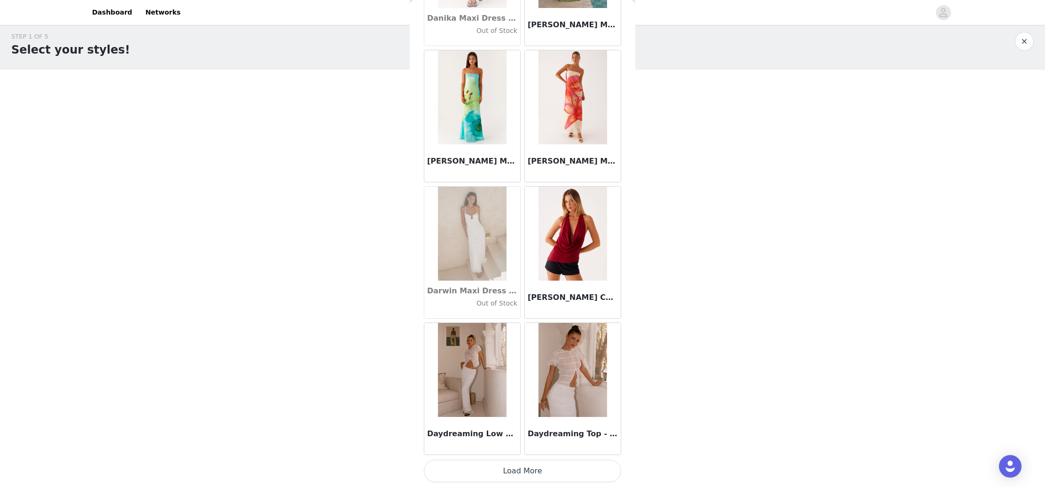
scroll to position [6, 0]
click at [517, 466] on button "Load More" at bounding box center [522, 471] width 197 height 23
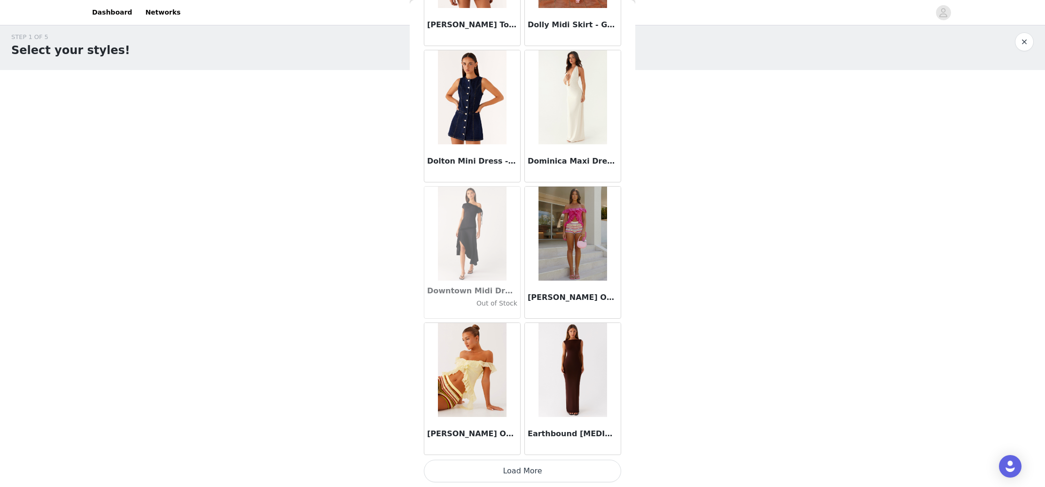
click at [523, 473] on button "Load More" at bounding box center [522, 471] width 197 height 23
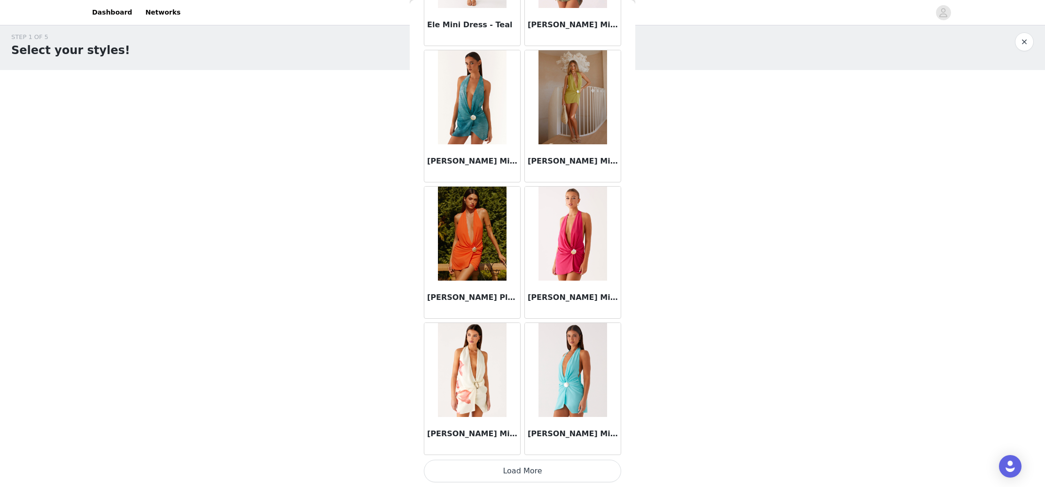
click at [531, 468] on button "Load More" at bounding box center [522, 471] width 197 height 23
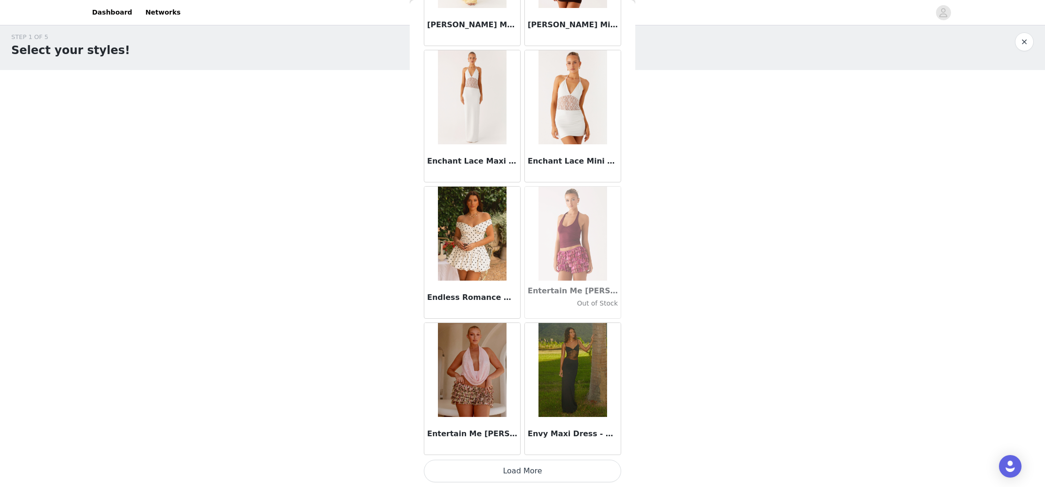
click at [533, 469] on button "Load More" at bounding box center [522, 471] width 197 height 23
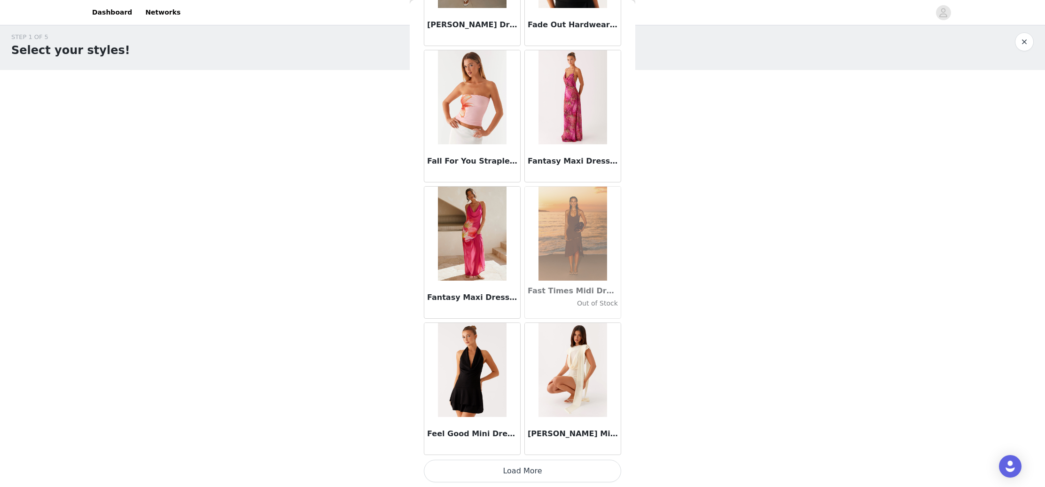
scroll to position [20035, 0]
click at [522, 477] on button "Load More" at bounding box center [522, 471] width 197 height 23
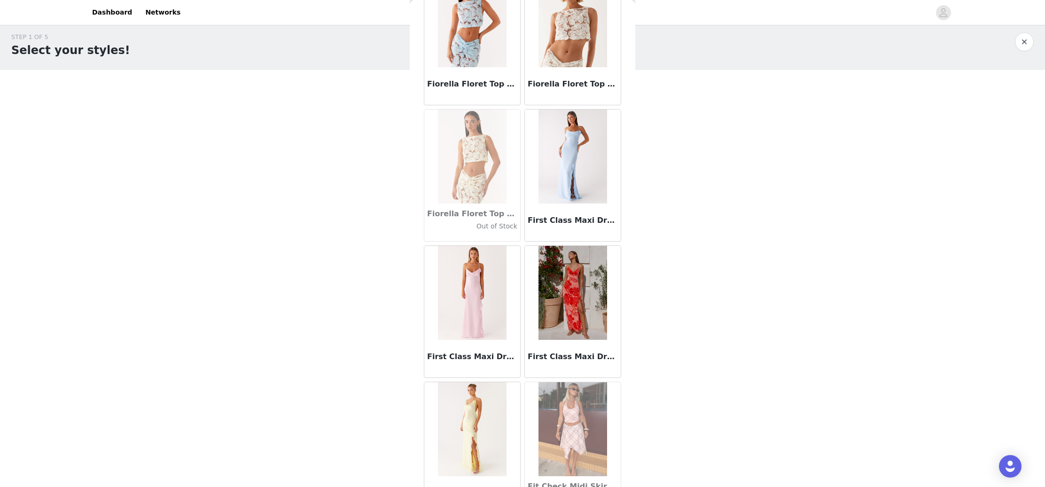
scroll to position [21228, 0]
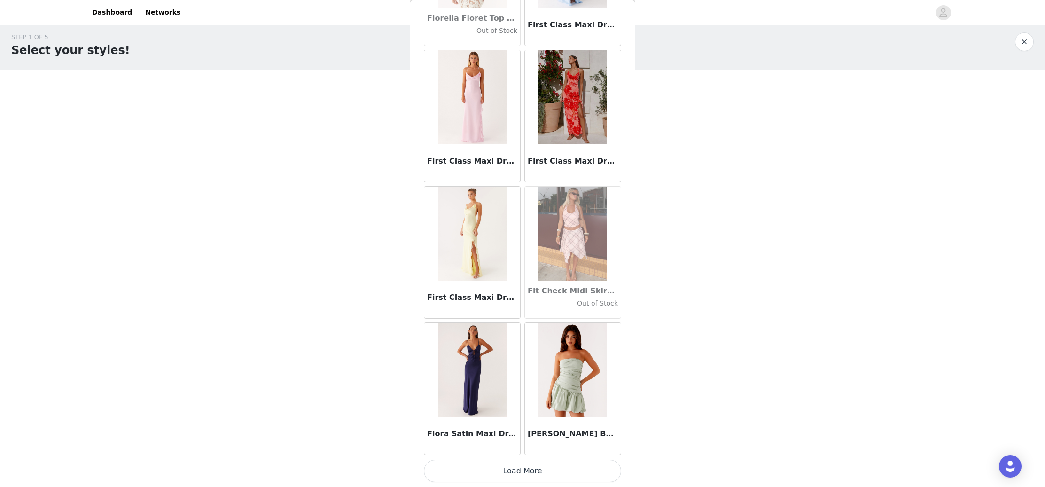
click at [533, 469] on button "Load More" at bounding box center [522, 471] width 197 height 23
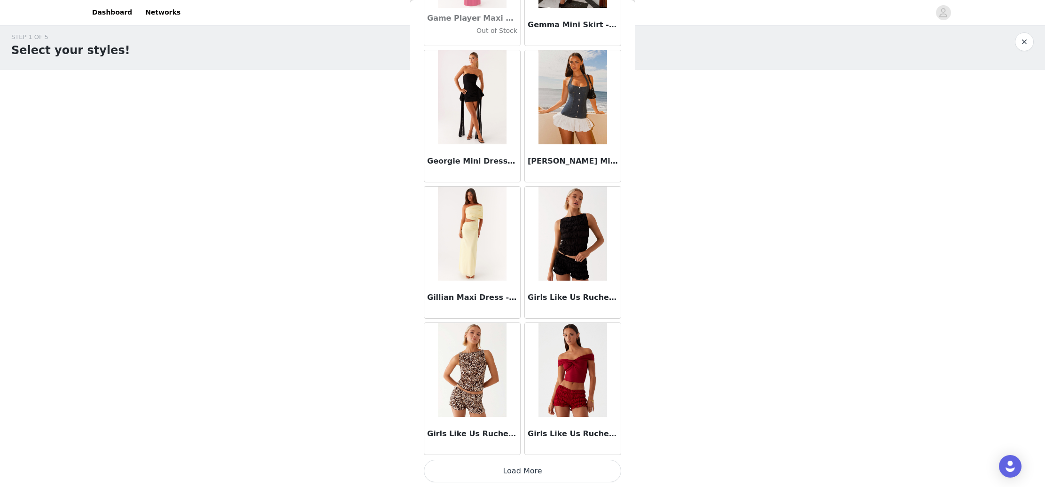
scroll to position [22761, 0]
click at [509, 467] on button "Load More" at bounding box center [522, 471] width 197 height 23
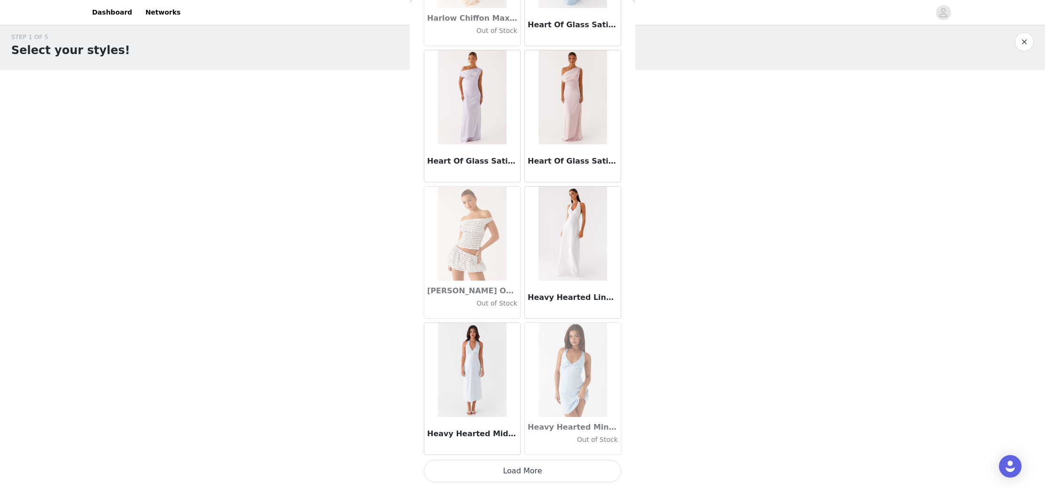
scroll to position [24124, 0]
click at [534, 471] on button "Load More" at bounding box center [522, 471] width 197 height 23
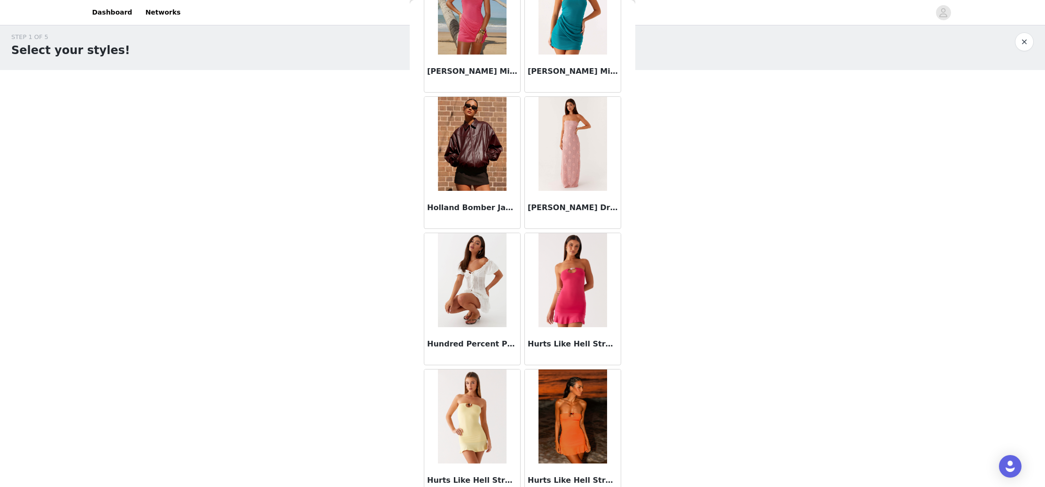
scroll to position [25169, 0]
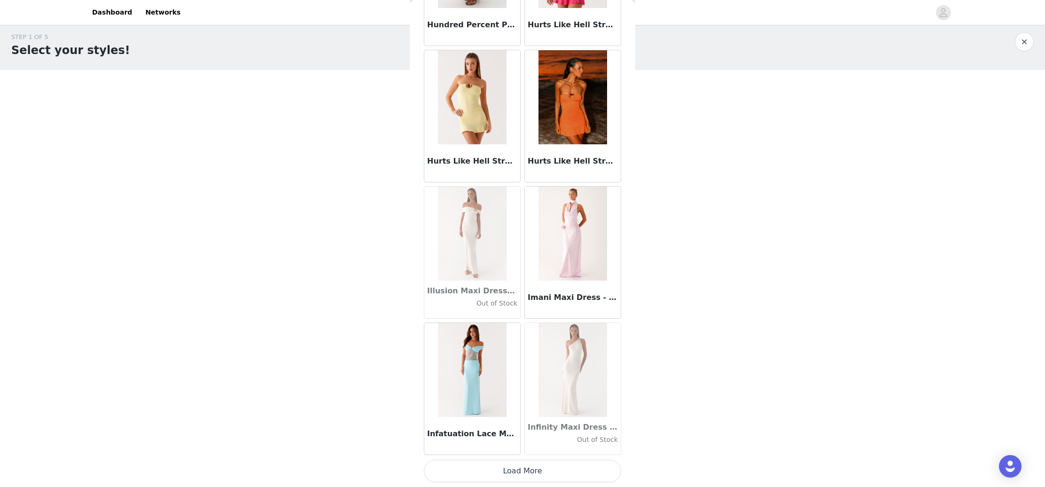
click at [518, 474] on button "Load More" at bounding box center [522, 471] width 197 height 23
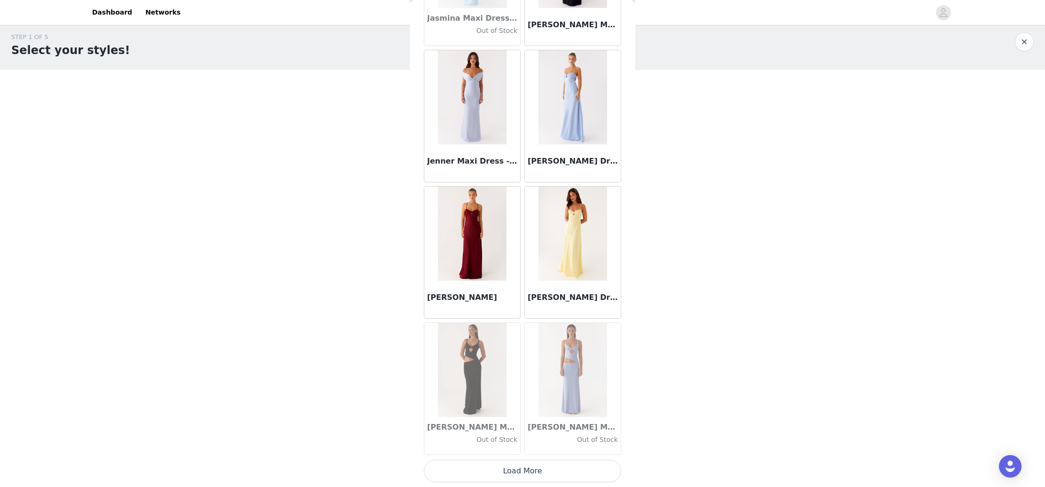
scroll to position [26850, 0]
click at [540, 474] on button "Load More" at bounding box center [522, 471] width 197 height 23
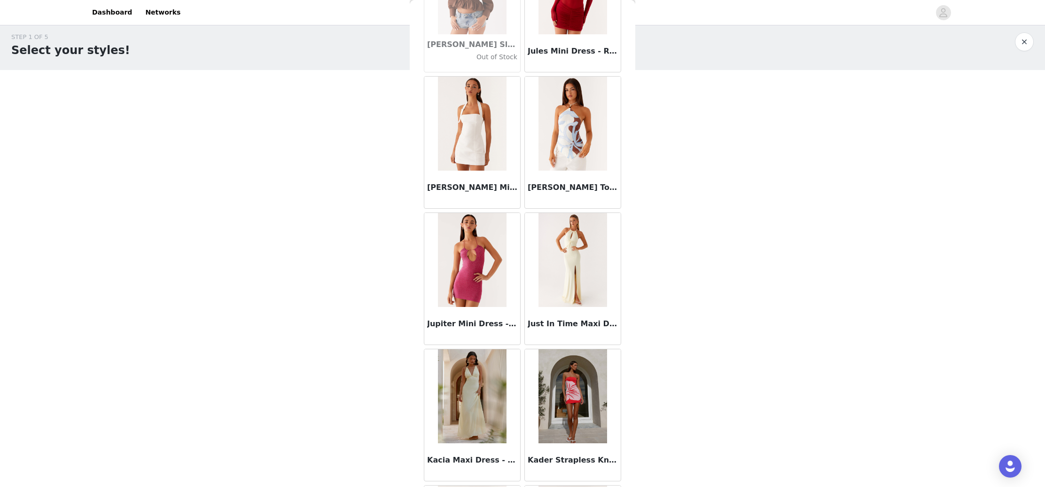
scroll to position [28052, 0]
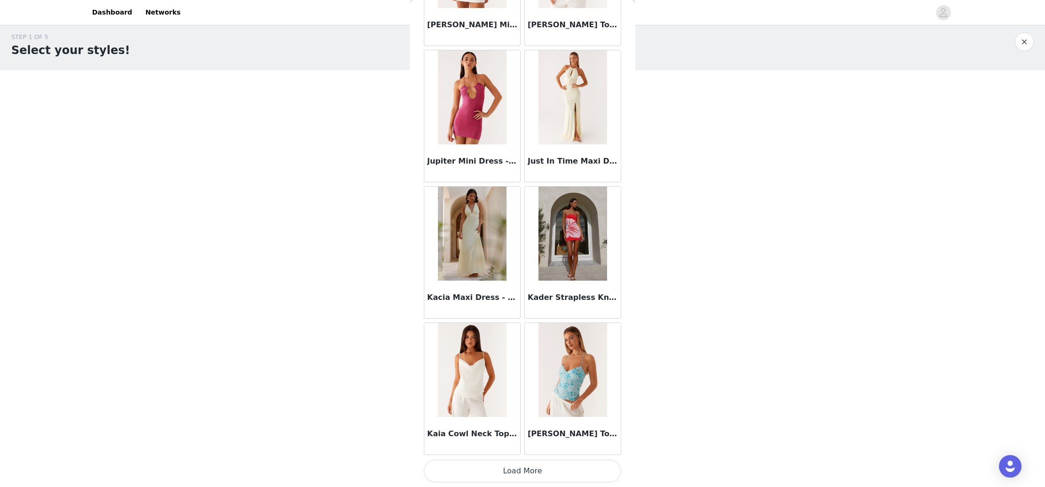
click at [528, 472] on button "Load More" at bounding box center [522, 471] width 197 height 23
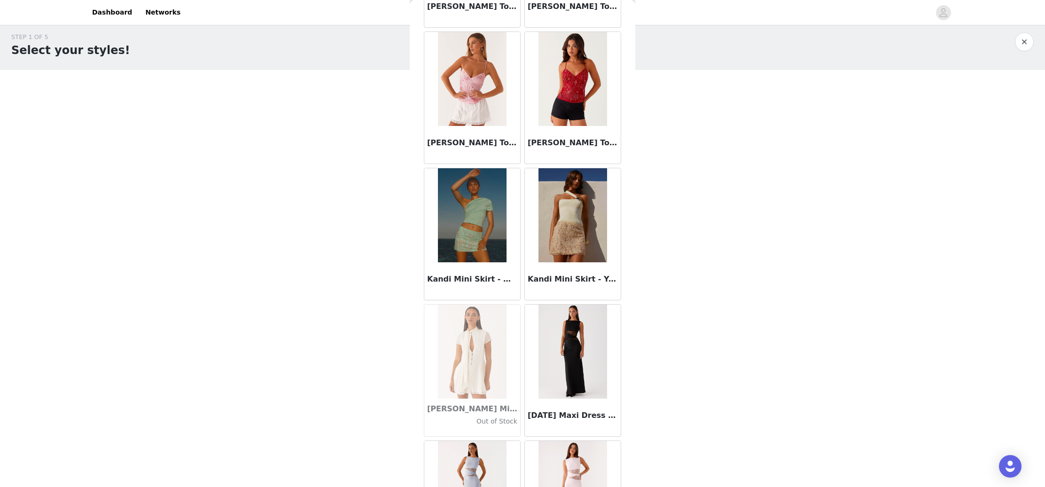
scroll to position [28790, 0]
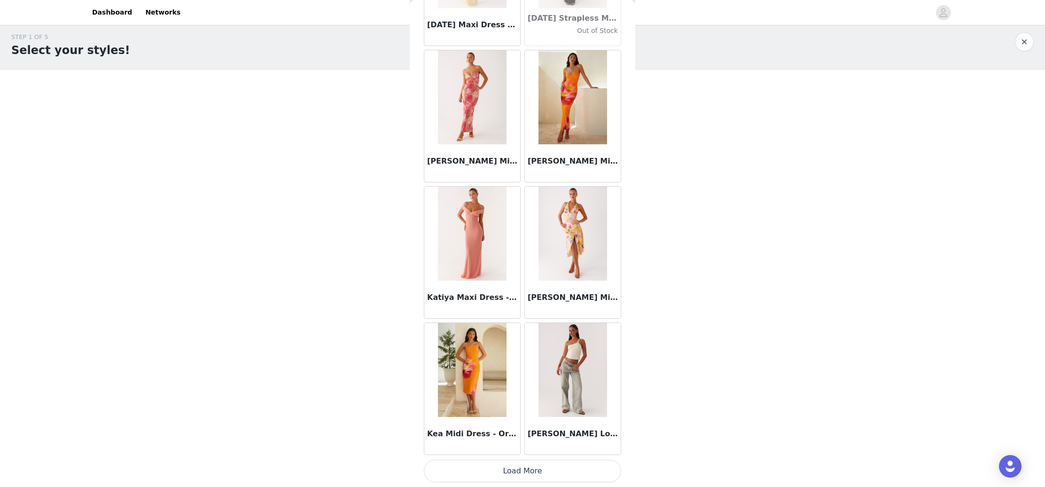
click at [526, 467] on button "Load More" at bounding box center [522, 471] width 197 height 23
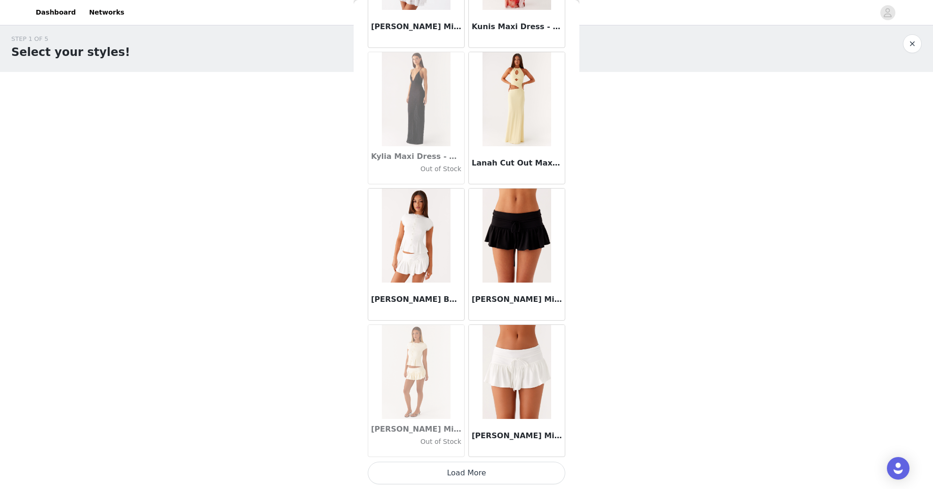
scroll to position [30938, 0]
click at [488, 476] on button "Load More" at bounding box center [466, 473] width 197 height 23
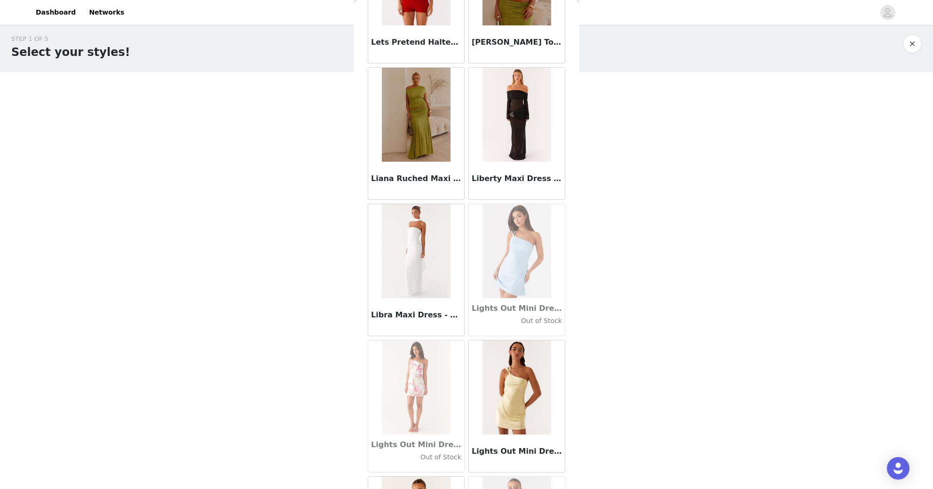
scroll to position [32196, 0]
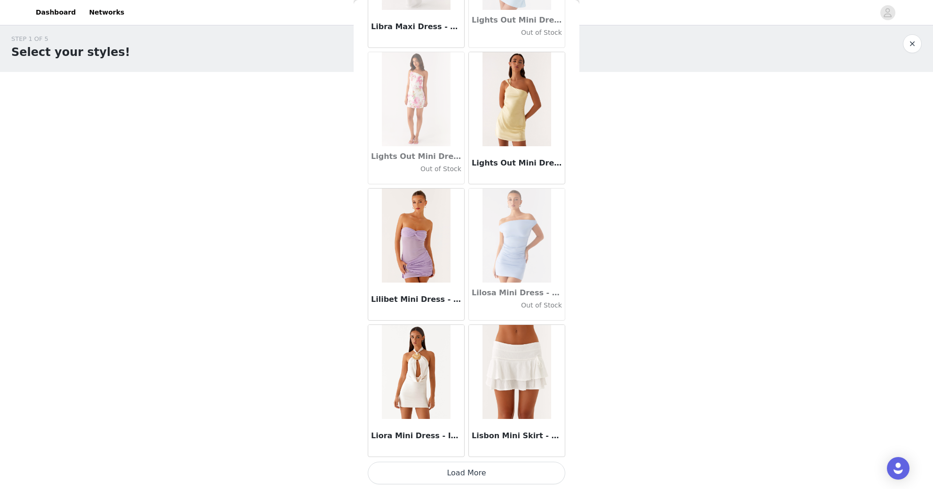
click at [464, 479] on button "Load More" at bounding box center [466, 473] width 197 height 23
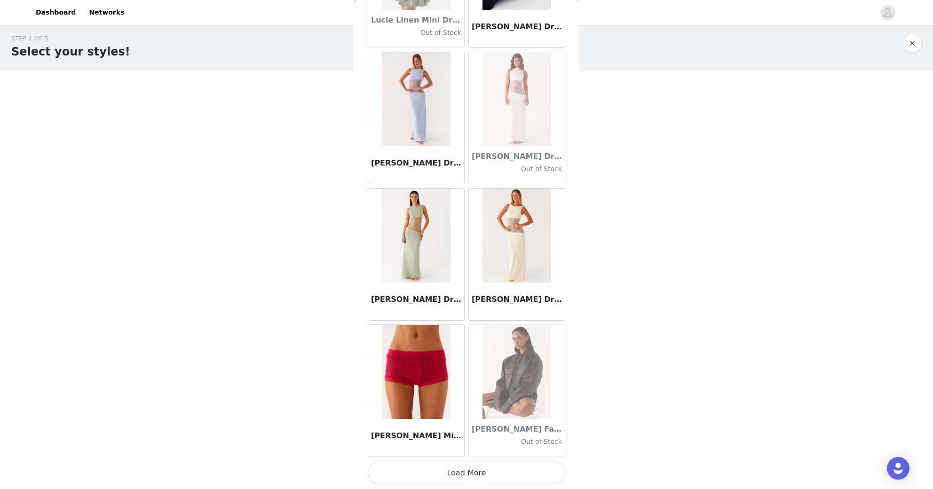
scroll to position [4, 0]
click at [458, 473] on button "Load More" at bounding box center [466, 473] width 197 height 23
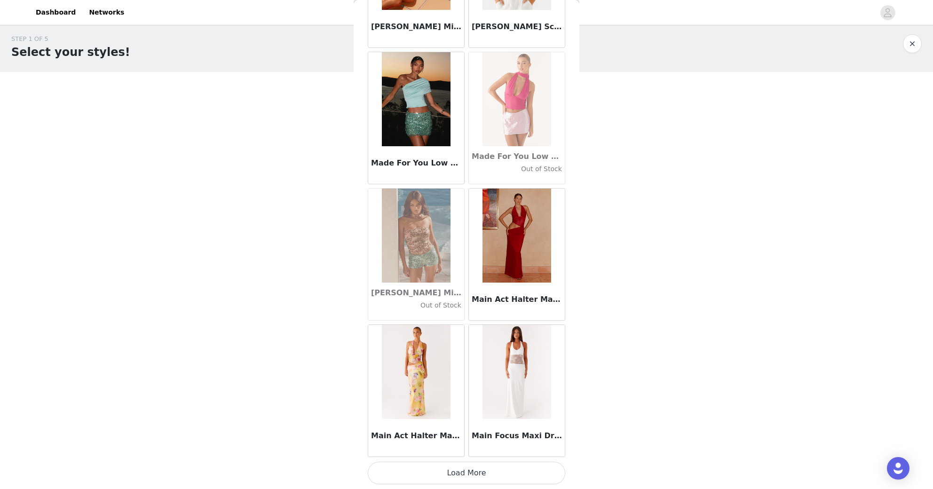
scroll to position [35027, 0]
click at [473, 472] on button "Load More" at bounding box center [466, 473] width 197 height 23
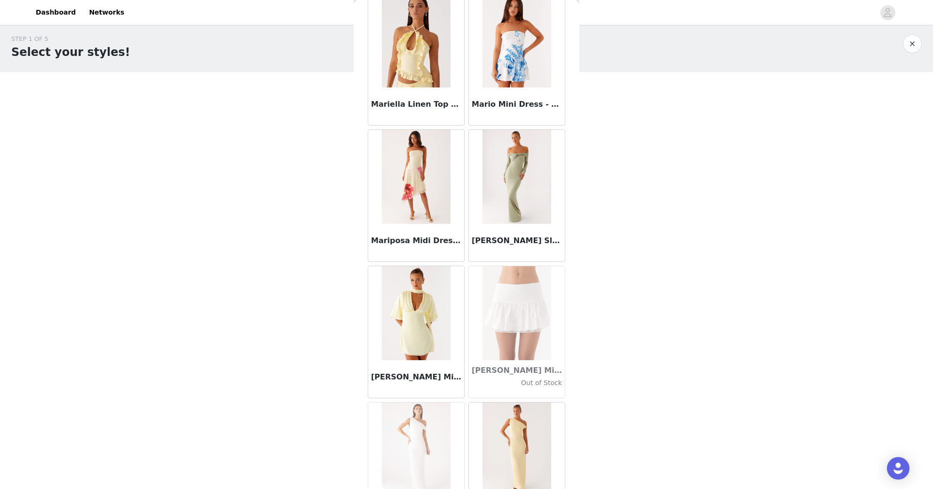
scroll to position [36375, 0]
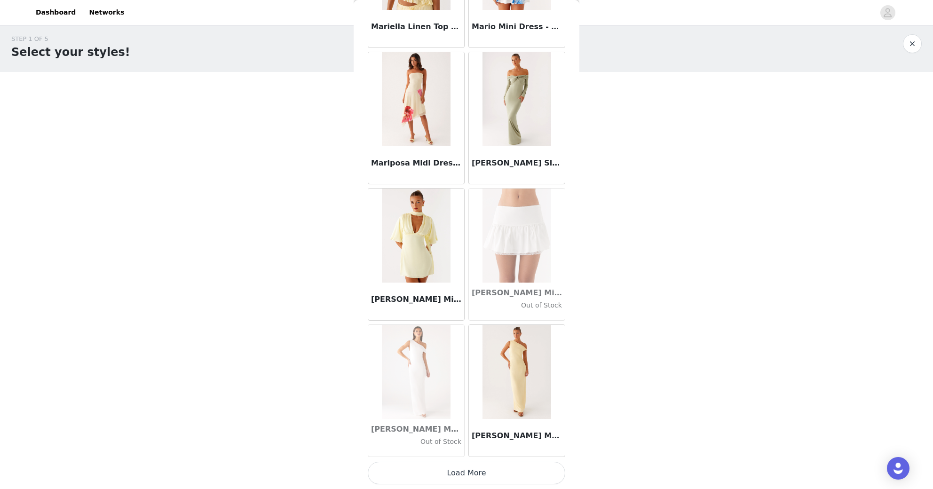
click at [482, 476] on button "Load More" at bounding box center [466, 473] width 197 height 23
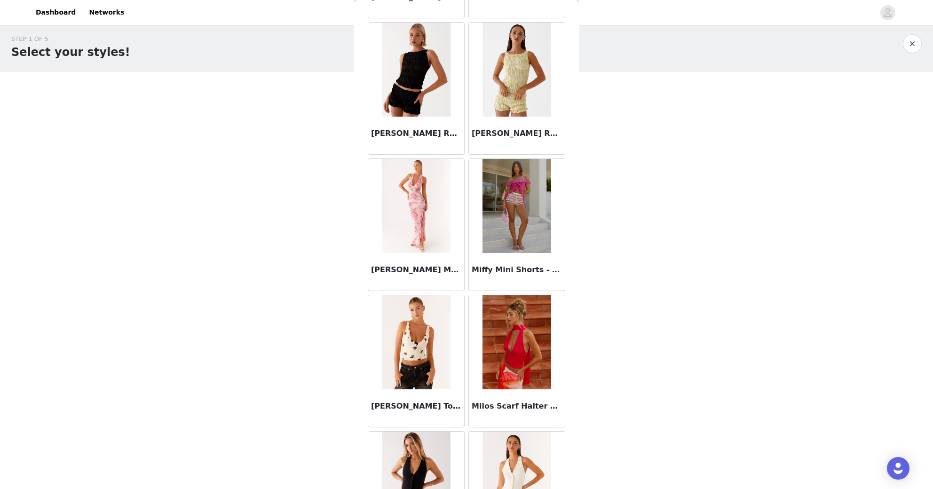
scroll to position [37426, 0]
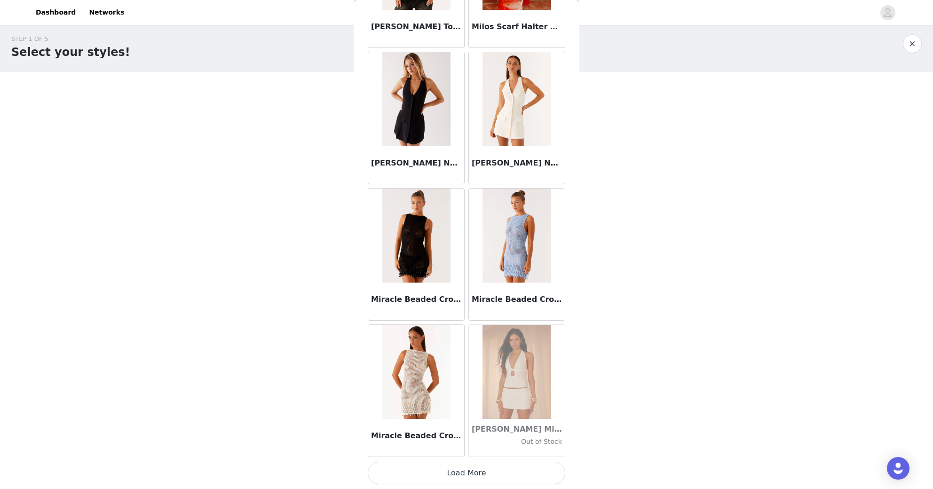
click at [478, 472] on button "Load More" at bounding box center [466, 473] width 197 height 23
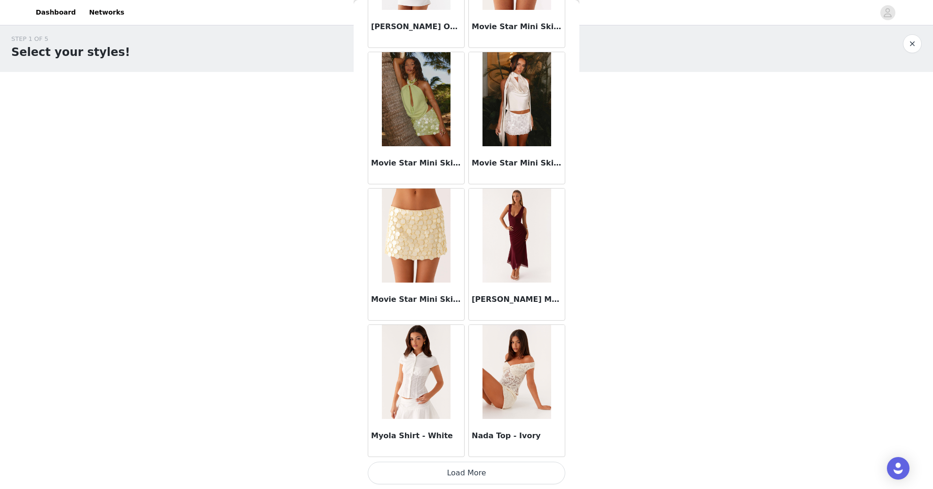
scroll to position [39117, 0]
click at [467, 473] on button "Load More" at bounding box center [466, 473] width 197 height 23
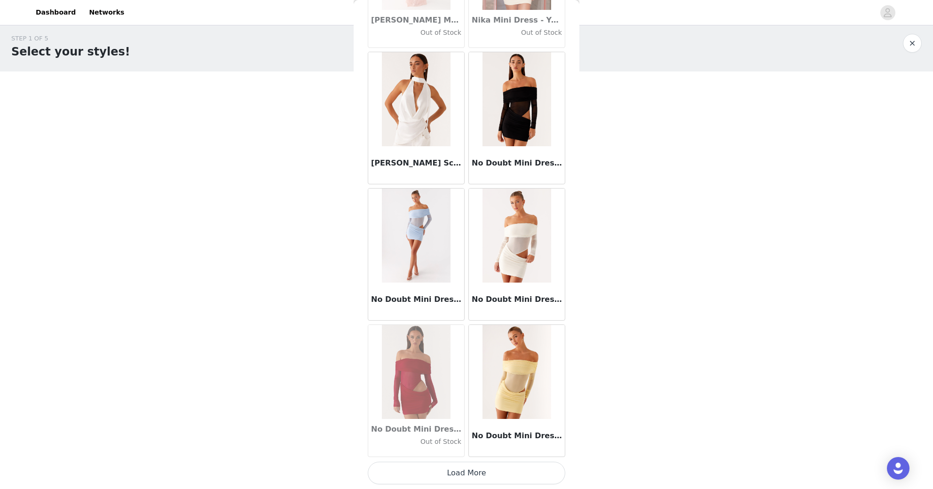
scroll to position [4, 0]
click at [466, 471] on button "Load More" at bounding box center [466, 473] width 197 height 23
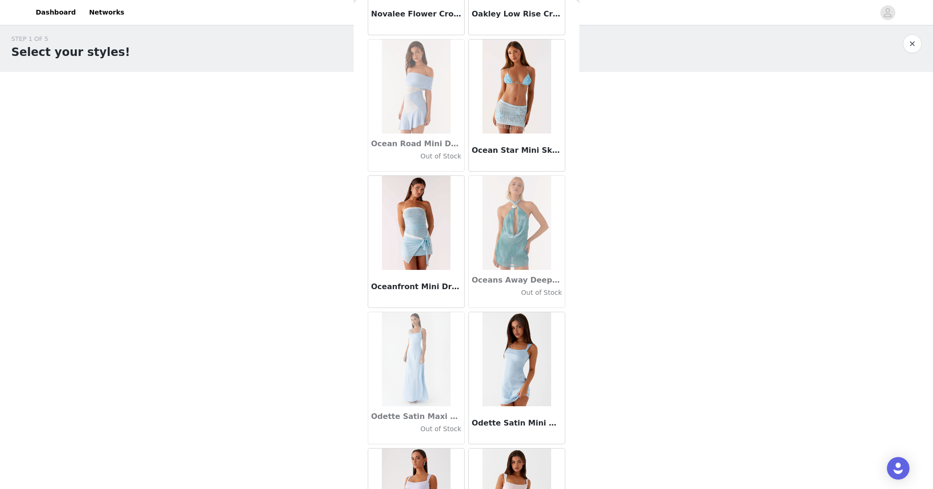
scroll to position [41479, 0]
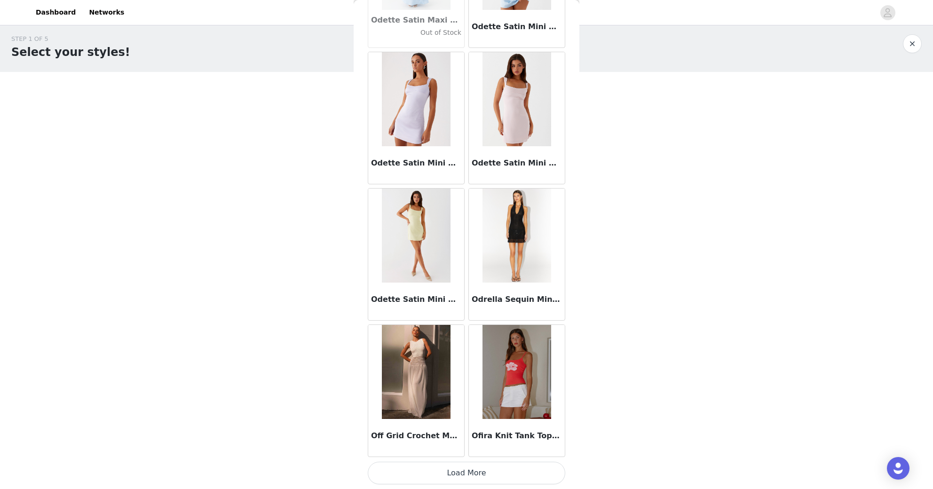
click at [465, 468] on button "Load More" at bounding box center [466, 473] width 197 height 23
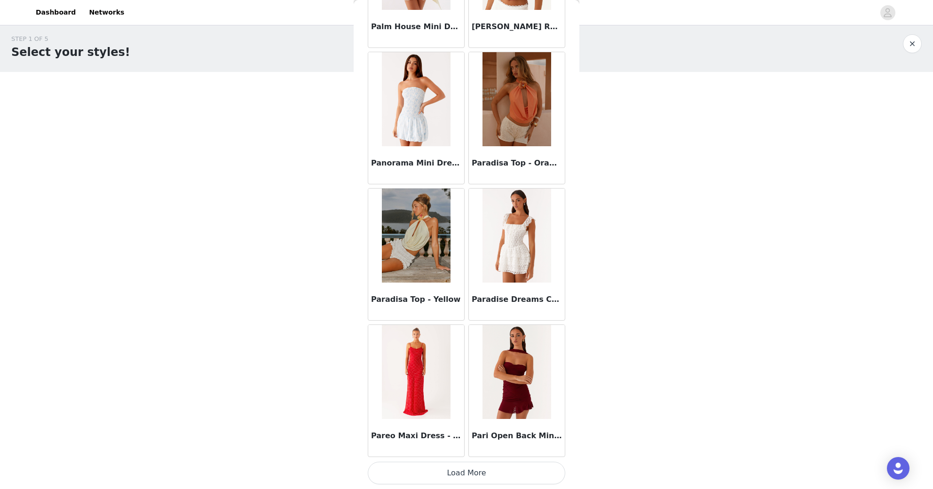
scroll to position [43206, 0]
drag, startPoint x: 472, startPoint y: 480, endPoint x: 448, endPoint y: 353, distance: 128.7
click at [472, 480] on button "Load More" at bounding box center [466, 473] width 197 height 23
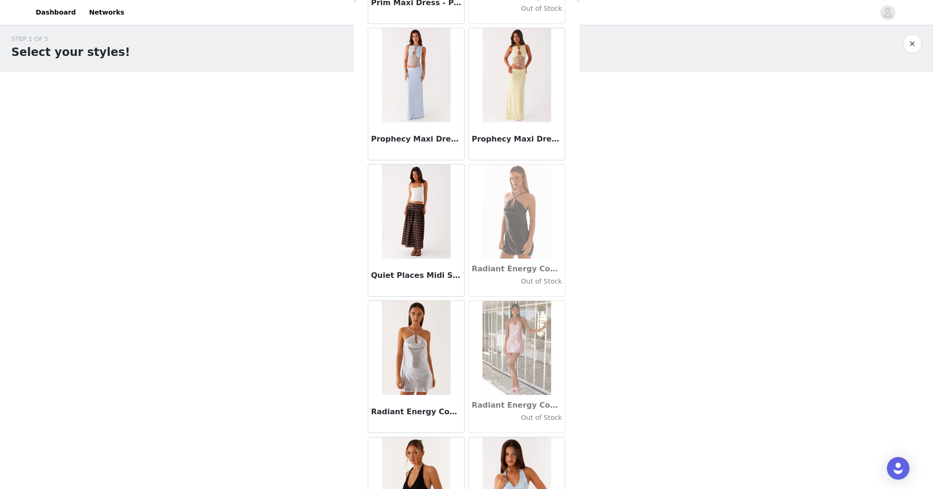
scroll to position [44481, 0]
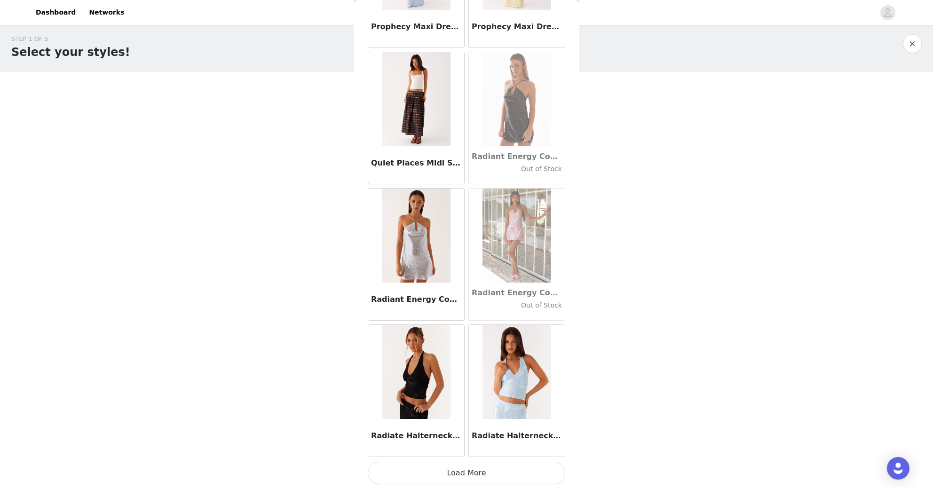
click at [472, 472] on button "Load More" at bounding box center [466, 473] width 197 height 23
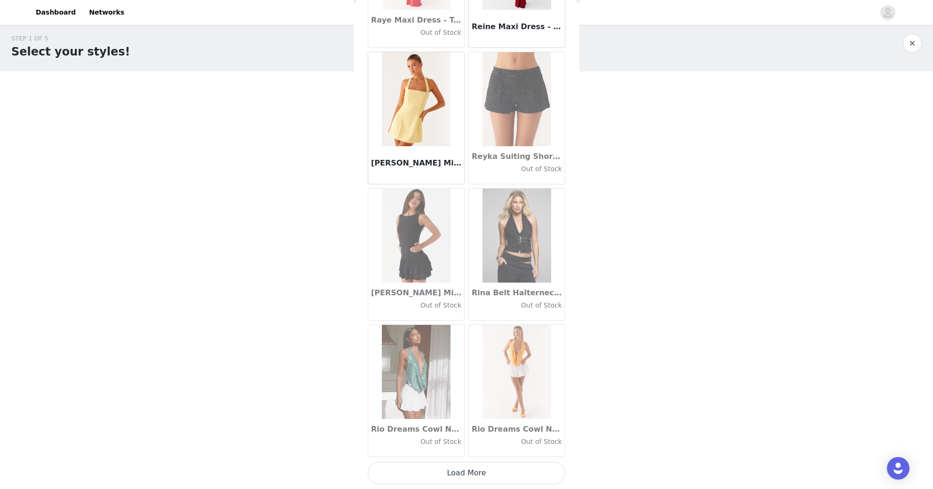
scroll to position [4, 0]
drag, startPoint x: 479, startPoint y: 475, endPoint x: 478, endPoint y: 430, distance: 44.7
click at [479, 475] on button "Load More" at bounding box center [466, 473] width 197 height 23
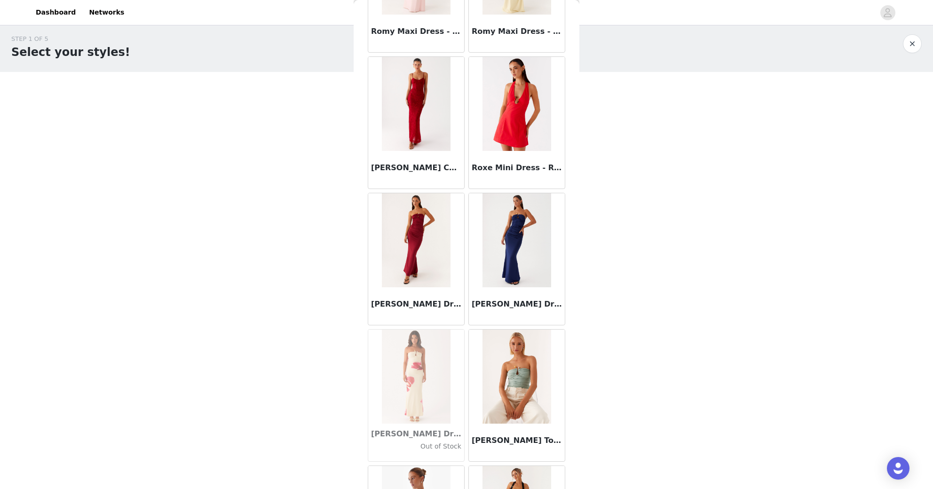
scroll to position [46910, 0]
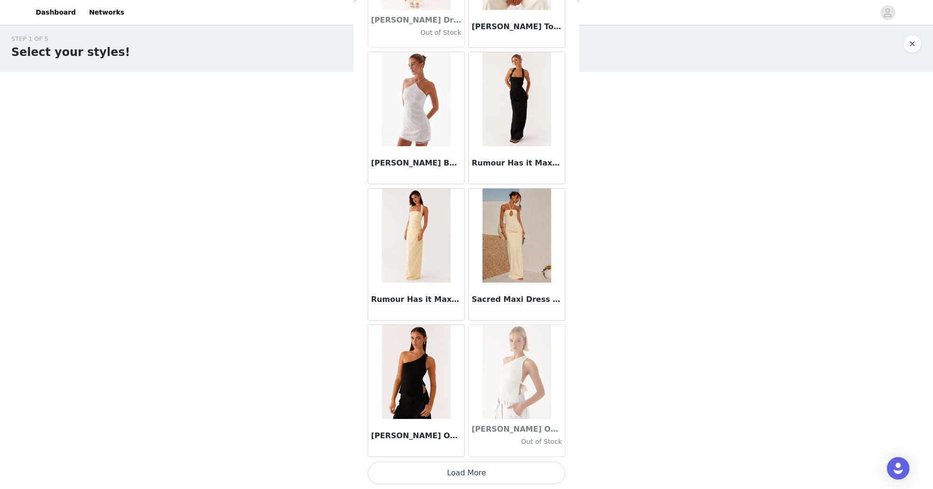
click at [461, 476] on button "Load More" at bounding box center [466, 473] width 197 height 23
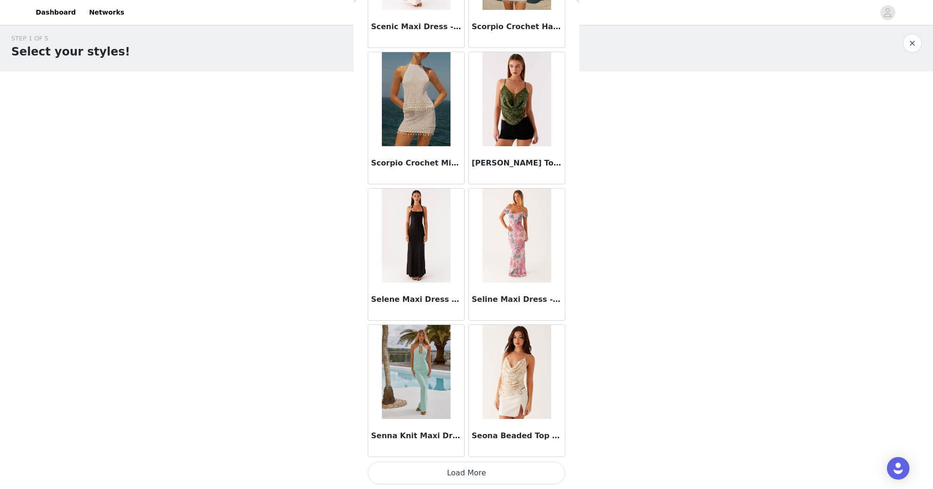
scroll to position [4, 0]
click at [479, 471] on button "Load More" at bounding box center [466, 473] width 197 height 23
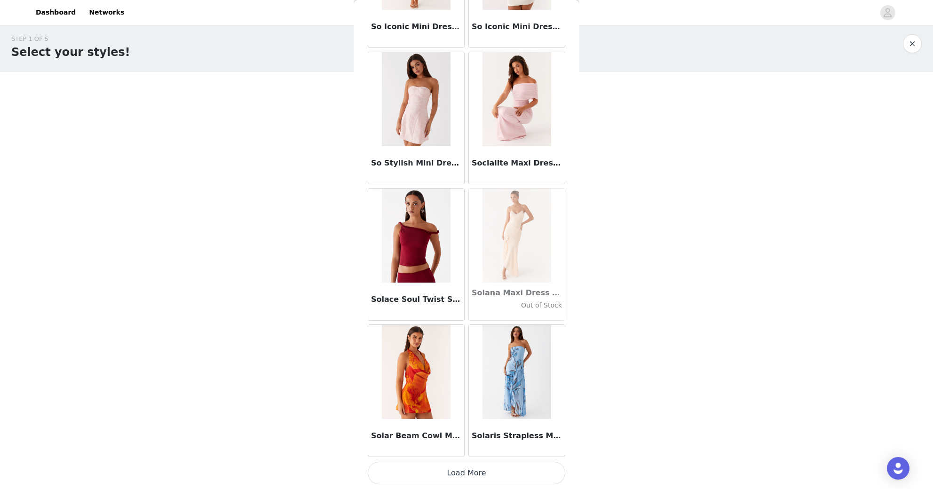
click at [489, 469] on button "Load More" at bounding box center [466, 473] width 197 height 23
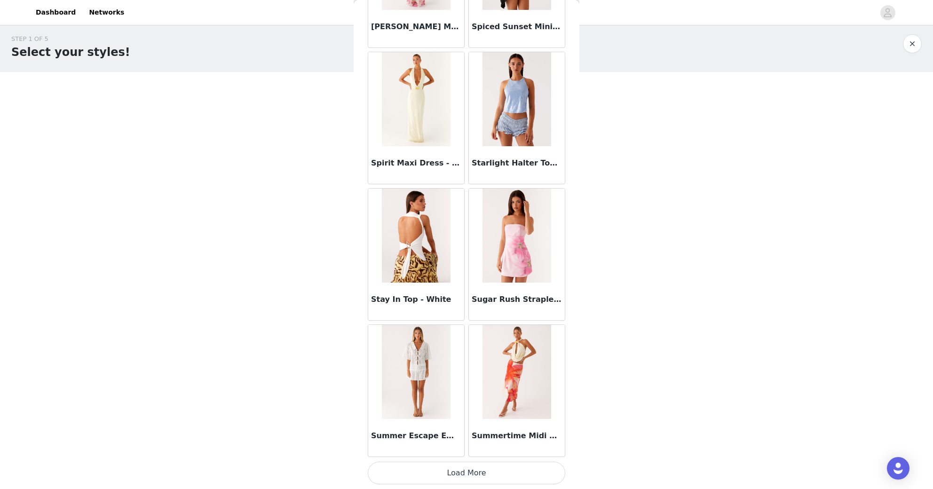
scroll to position [51385, 0]
click at [413, 437] on h3 "Summer Escape Embroidered Mini Skirt - White" at bounding box center [416, 435] width 90 height 11
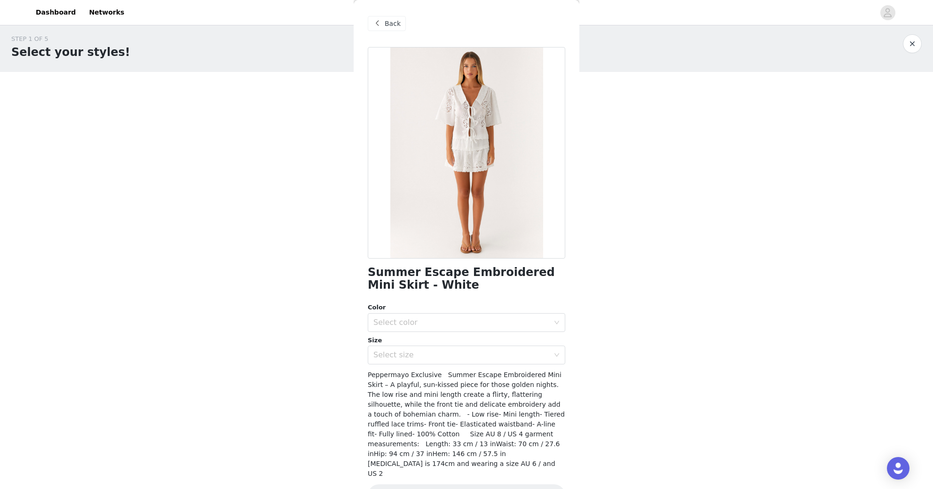
scroll to position [0, 0]
click at [430, 319] on div "Select color" at bounding box center [461, 321] width 176 height 9
click at [434, 347] on li "White" at bounding box center [466, 342] width 197 height 15
click at [429, 358] on div "Select size" at bounding box center [461, 354] width 176 height 9
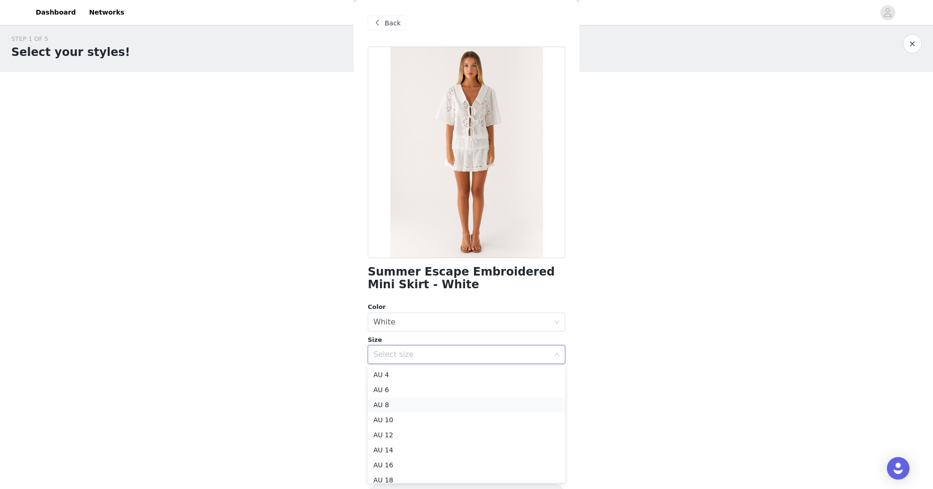
click at [405, 404] on li "AU 8" at bounding box center [466, 404] width 197 height 15
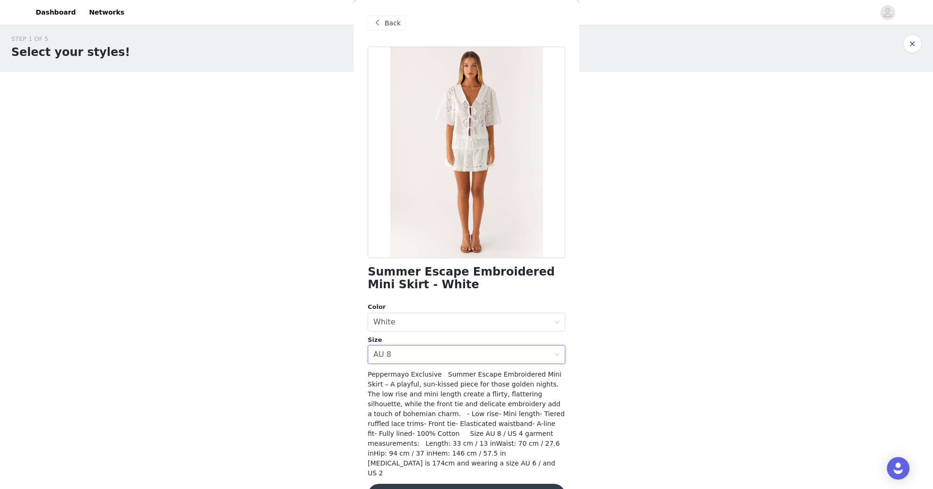
click at [469, 484] on button "Add Product" at bounding box center [466, 495] width 197 height 23
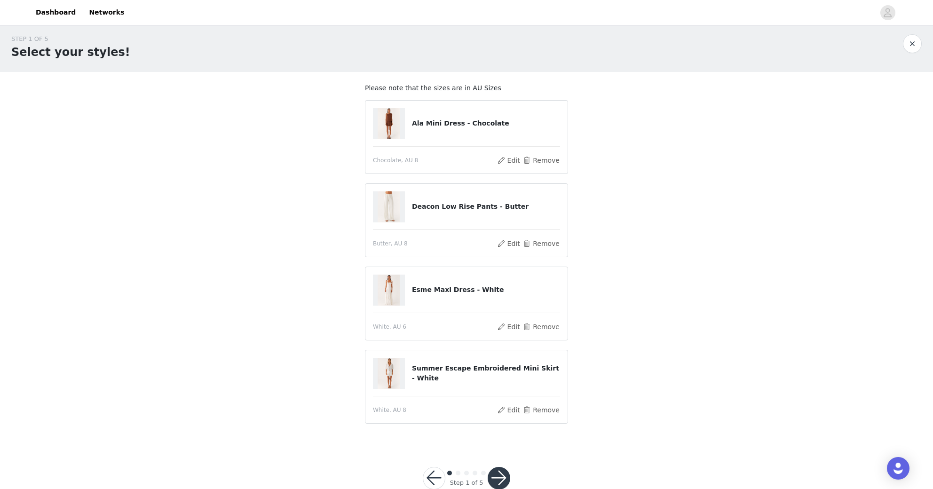
click at [497, 480] on button "button" at bounding box center [498, 478] width 23 height 23
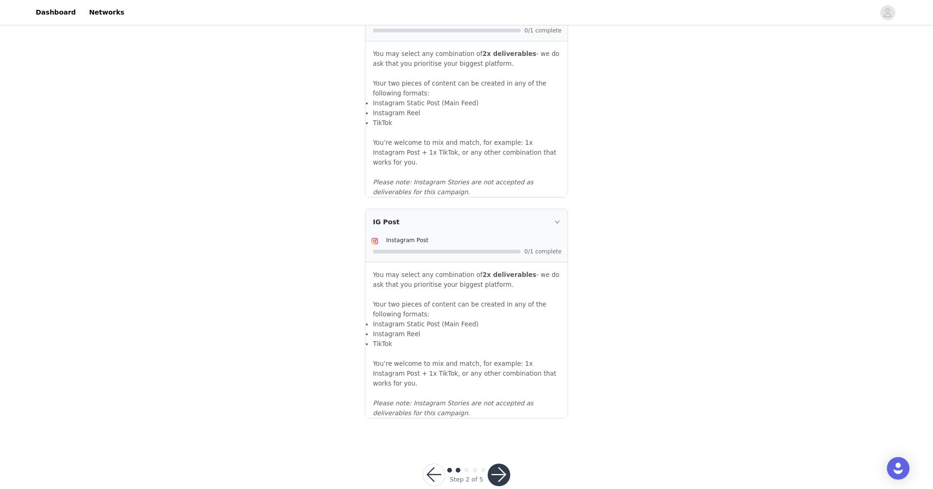
scroll to position [899, 0]
click at [497, 464] on button "button" at bounding box center [498, 475] width 23 height 23
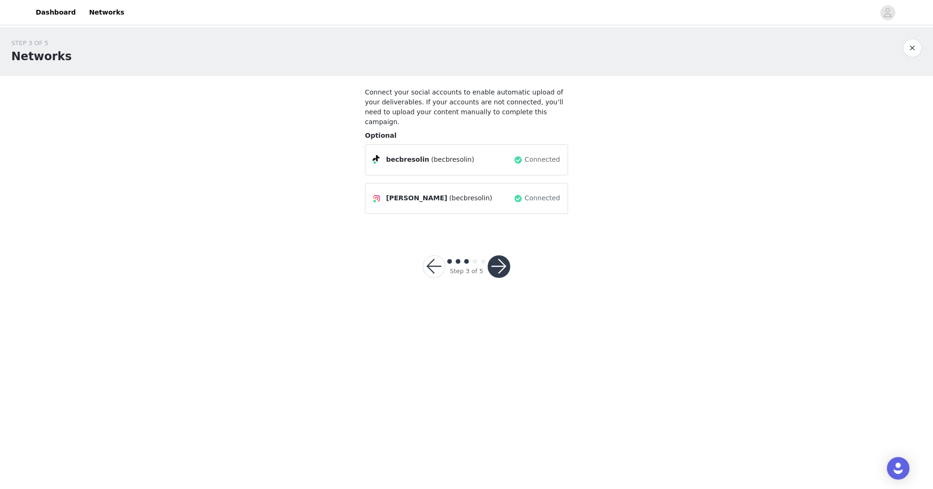
click at [492, 257] on button "button" at bounding box center [498, 266] width 23 height 23
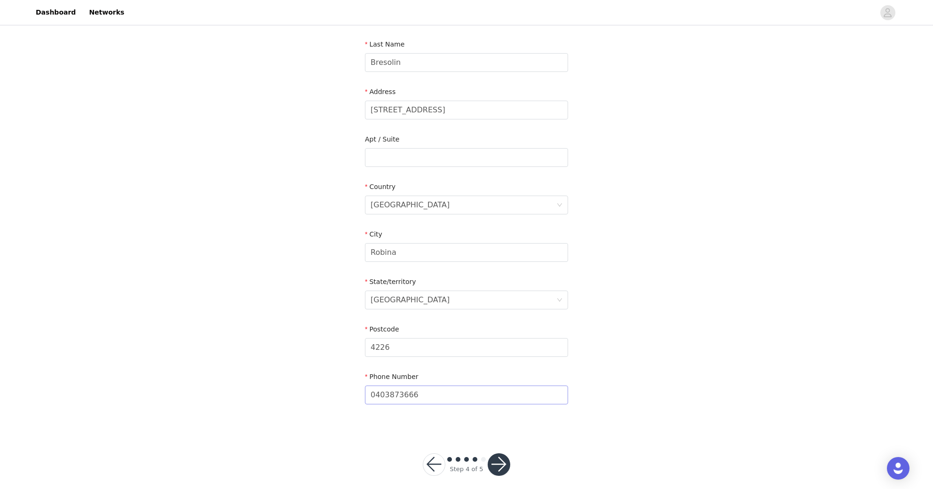
scroll to position [191, 0]
click at [499, 461] on button "button" at bounding box center [498, 465] width 23 height 23
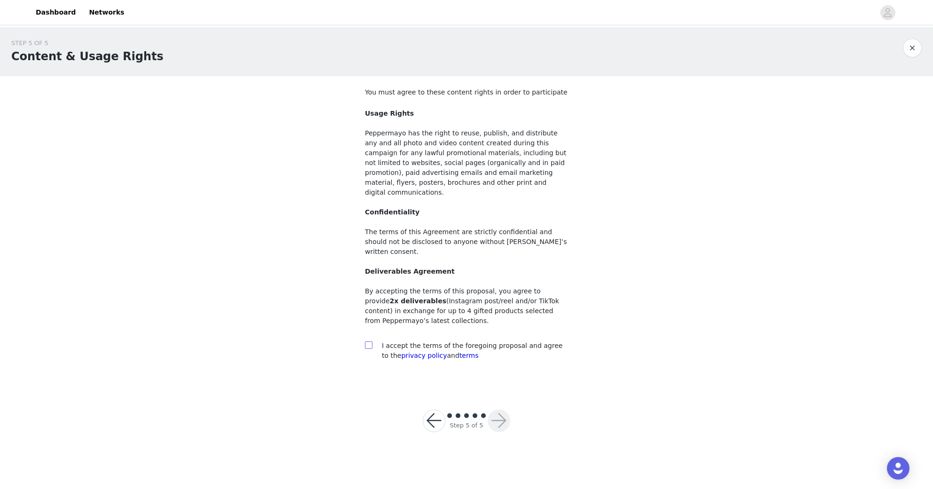
click at [371, 341] on span at bounding box center [369, 345] width 8 height 8
click at [371, 341] on input "checkbox" at bounding box center [368, 344] width 7 height 7
checkbox input "true"
click at [499, 409] on button "button" at bounding box center [498, 420] width 23 height 23
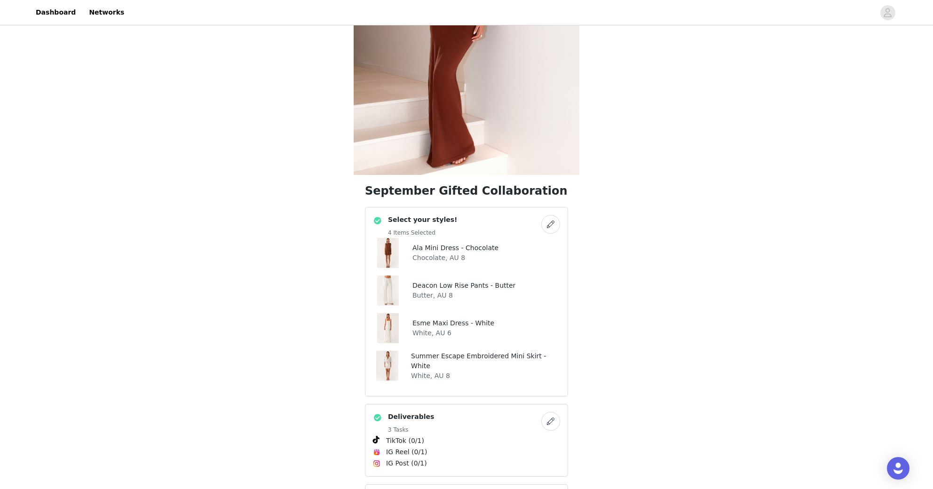
scroll to position [136, 0]
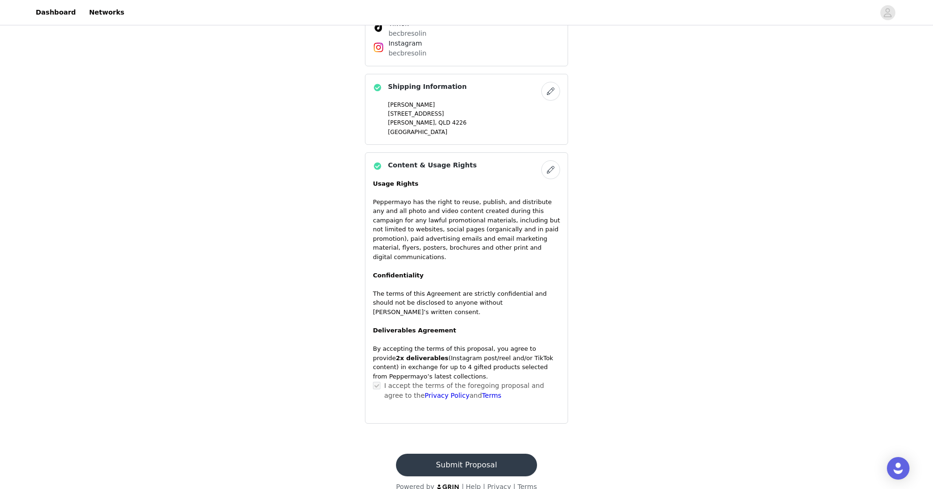
click at [477, 455] on button "Submit Proposal" at bounding box center [466, 465] width 141 height 23
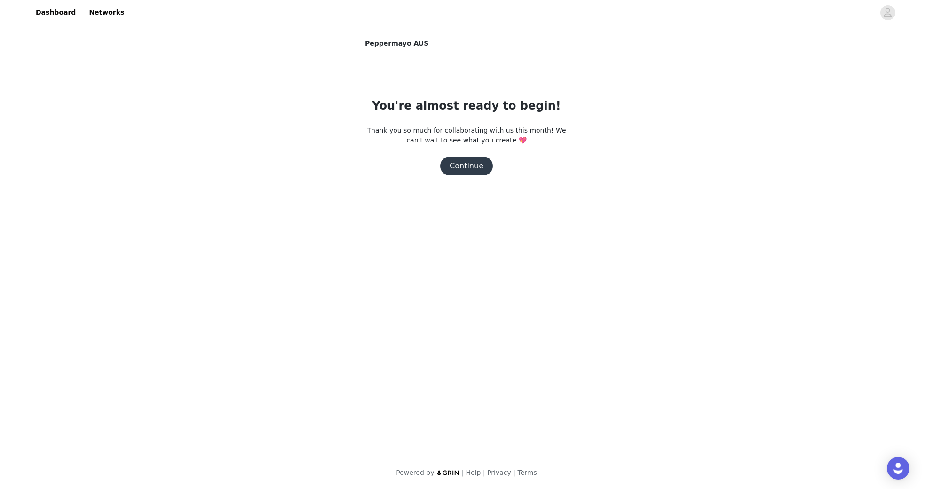
scroll to position [0, 0]
click at [464, 168] on button "Continue" at bounding box center [466, 166] width 53 height 19
